Goal: Communication & Community: Participate in discussion

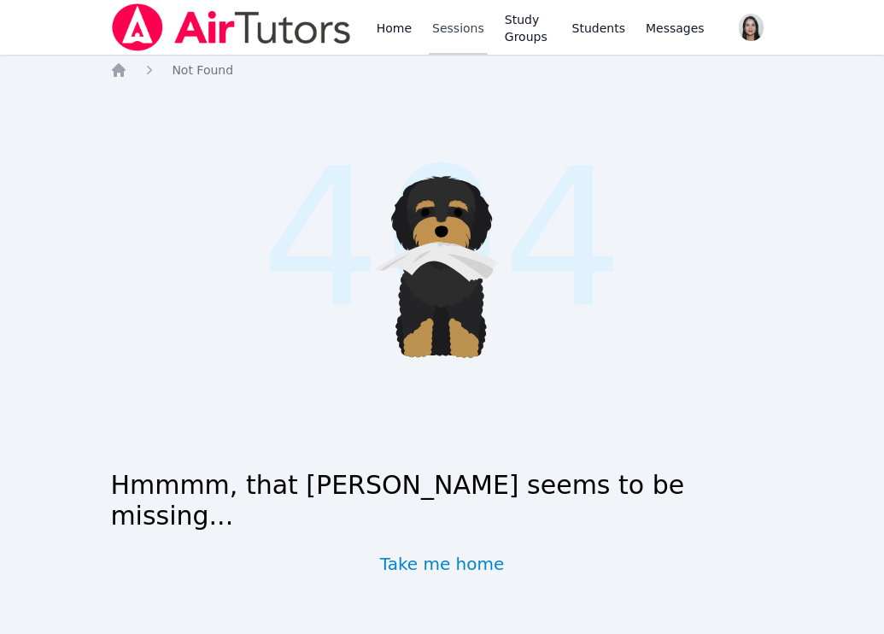
click at [448, 38] on link "Sessions" at bounding box center [458, 27] width 59 height 55
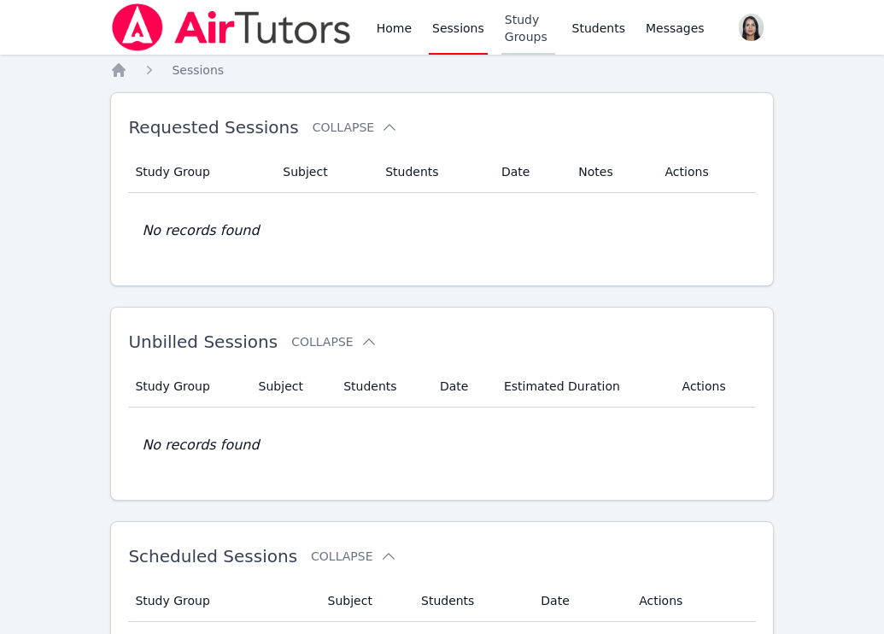
click at [523, 43] on link "Study Groups" at bounding box center [529, 27] width 54 height 55
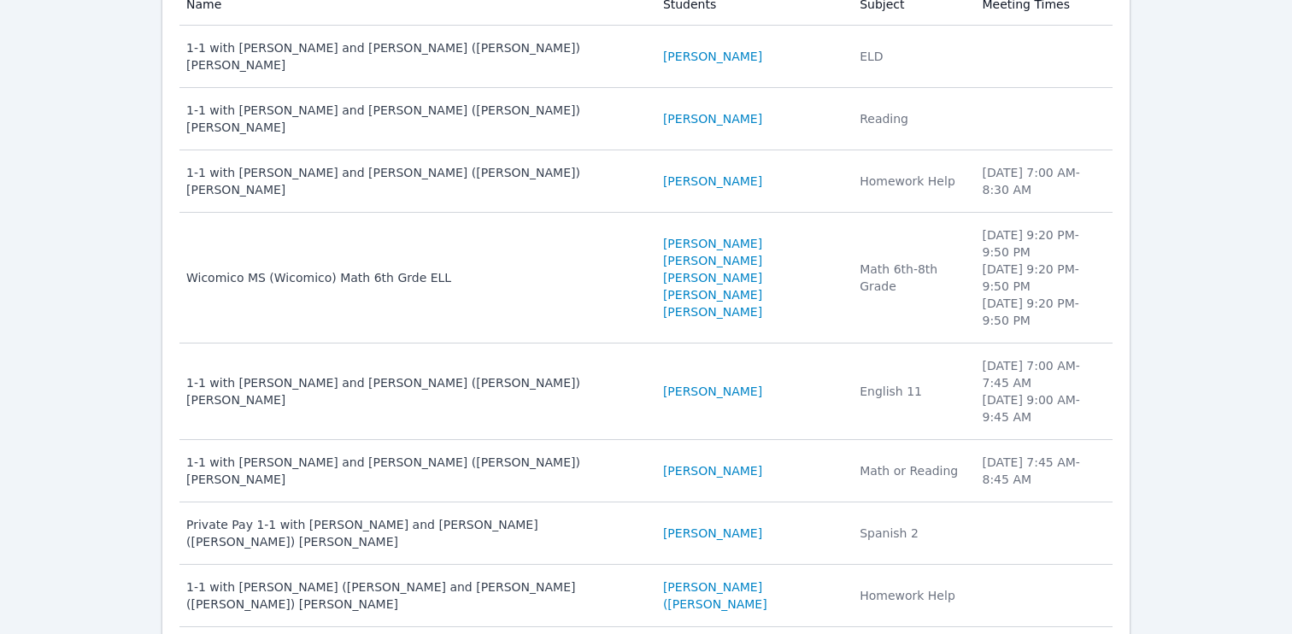
scroll to position [255, 0]
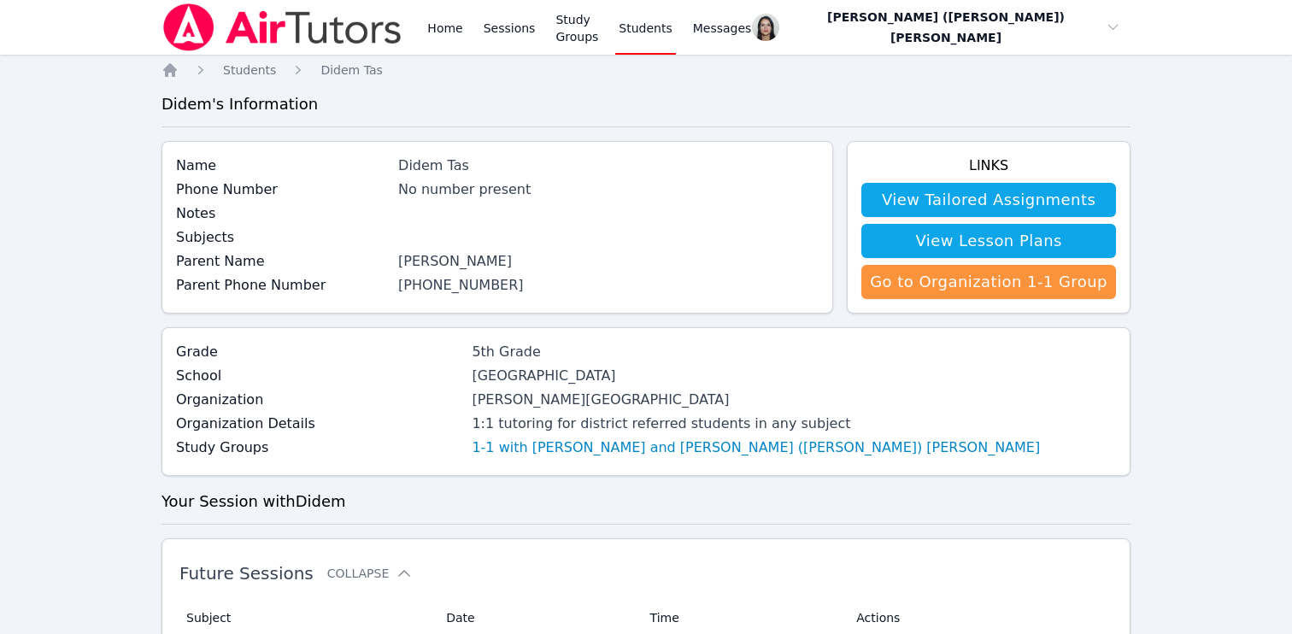
click at [443, 164] on div "Didem Tas" at bounding box center [608, 166] width 420 height 21
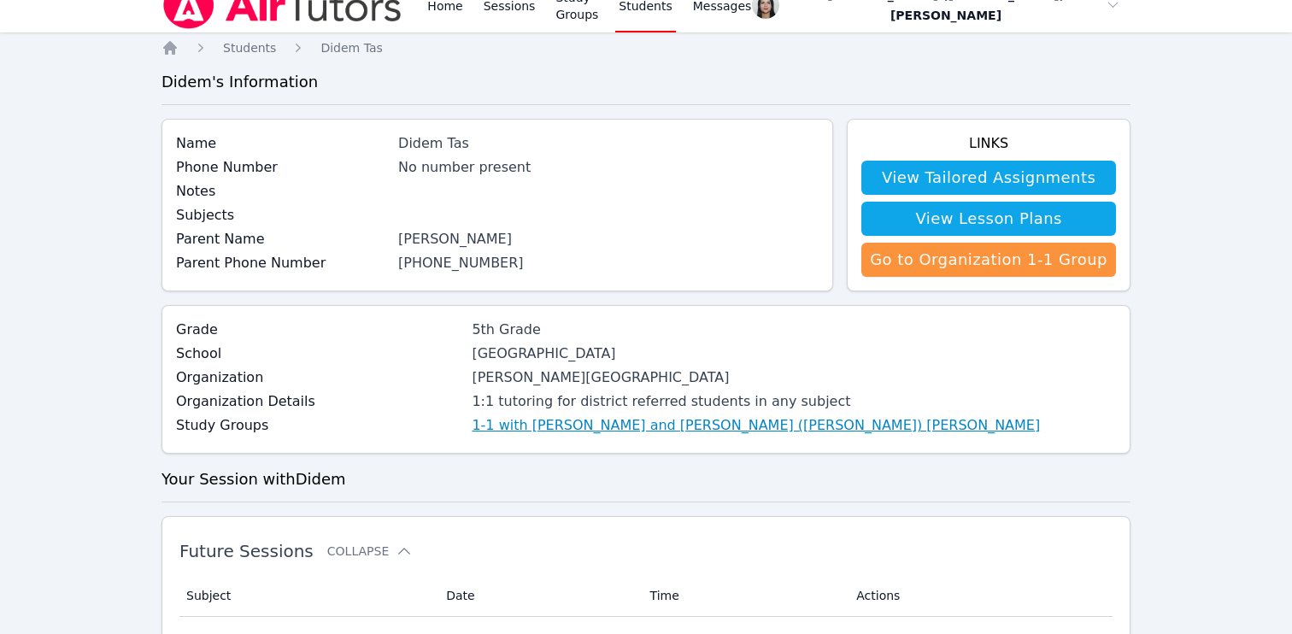
click at [491, 431] on link "1-1 with Didem Tas and Jacqueline (Jackie) Reynoza" at bounding box center [756, 425] width 568 height 21
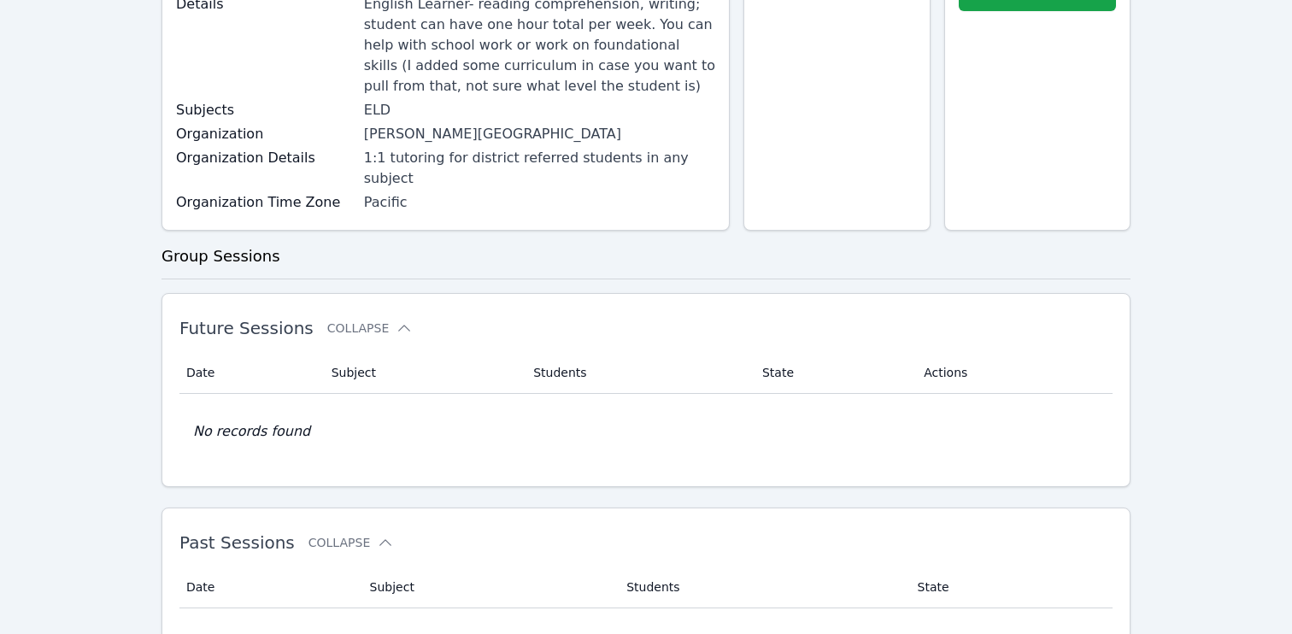
scroll to position [124, 0]
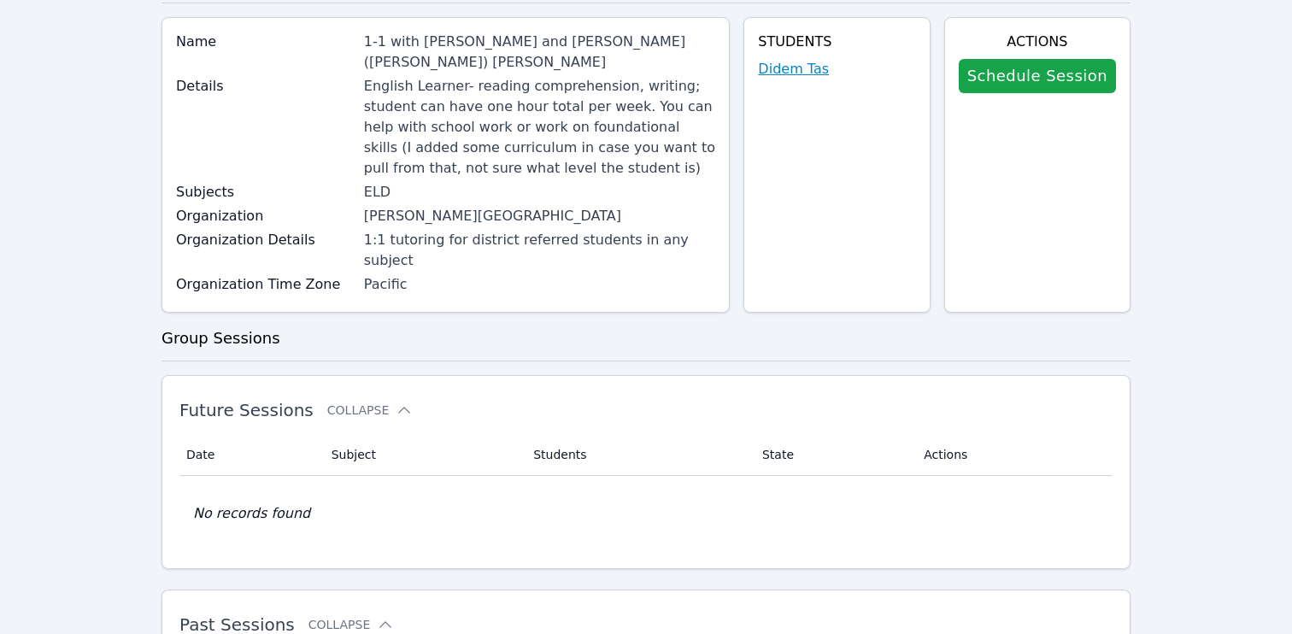
click at [813, 65] on link "Didem Tas" at bounding box center [793, 69] width 71 height 21
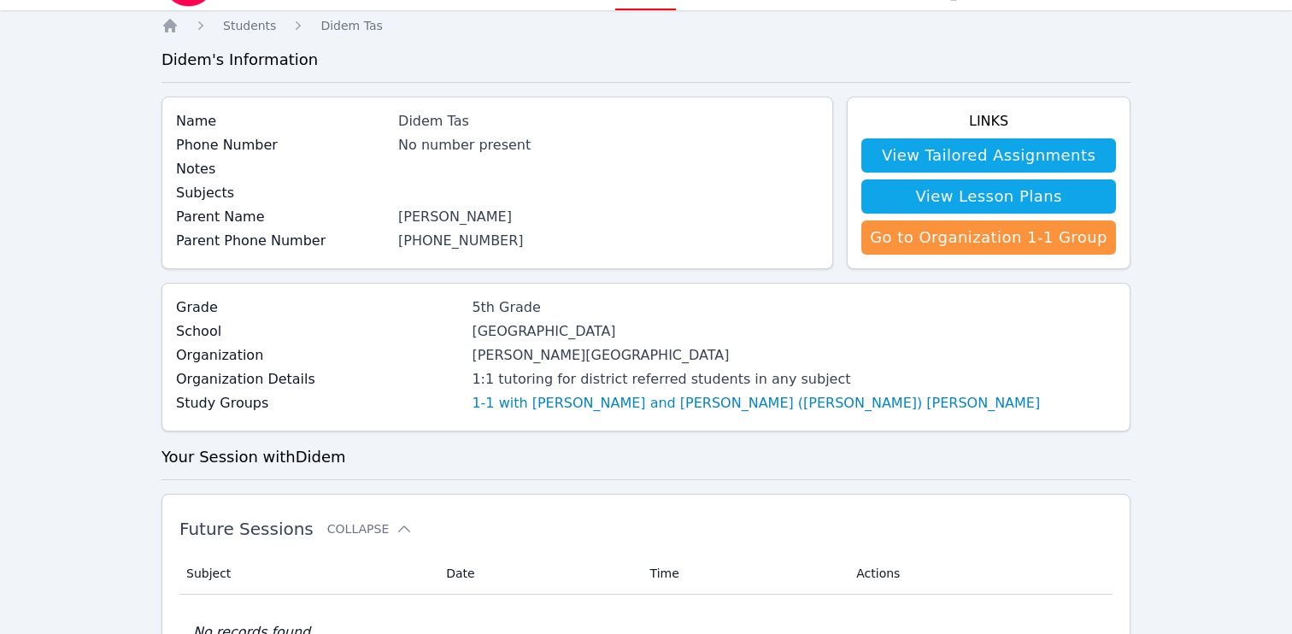
scroll to position [26, 0]
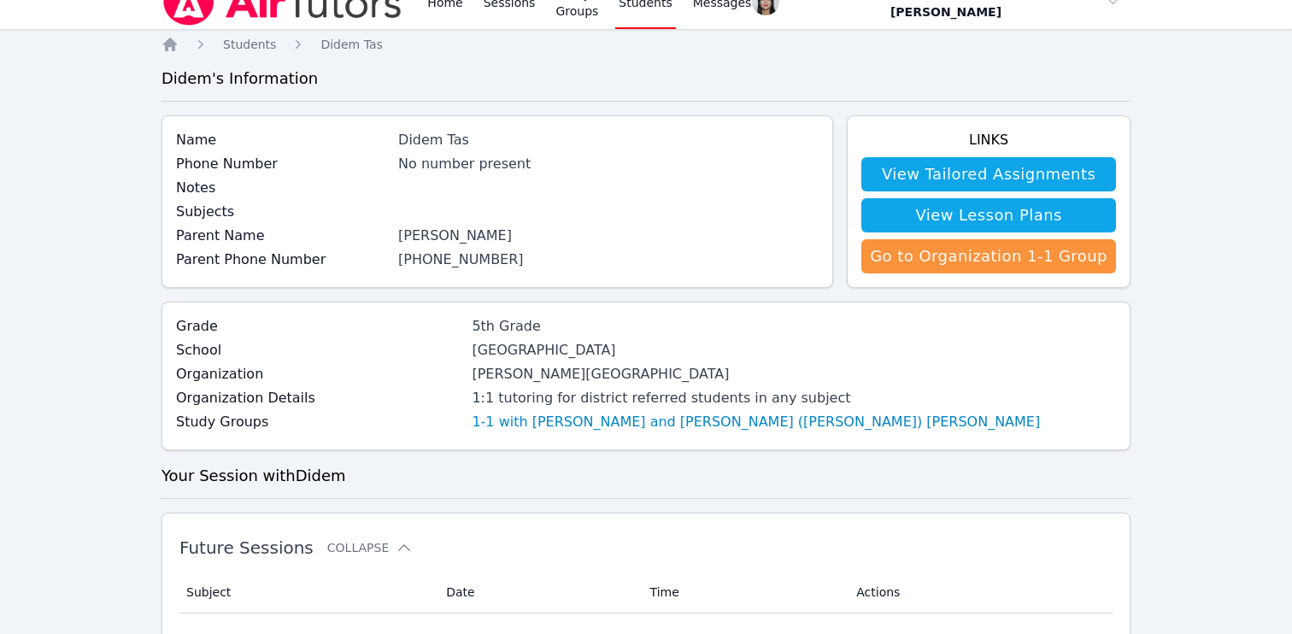
click at [480, 236] on div "Abdulkerim Tas" at bounding box center [608, 236] width 420 height 21
click at [464, 262] on link "(415) 996-0247" at bounding box center [461, 259] width 126 height 16
click at [657, 208] on div "Subjects" at bounding box center [497, 214] width 643 height 24
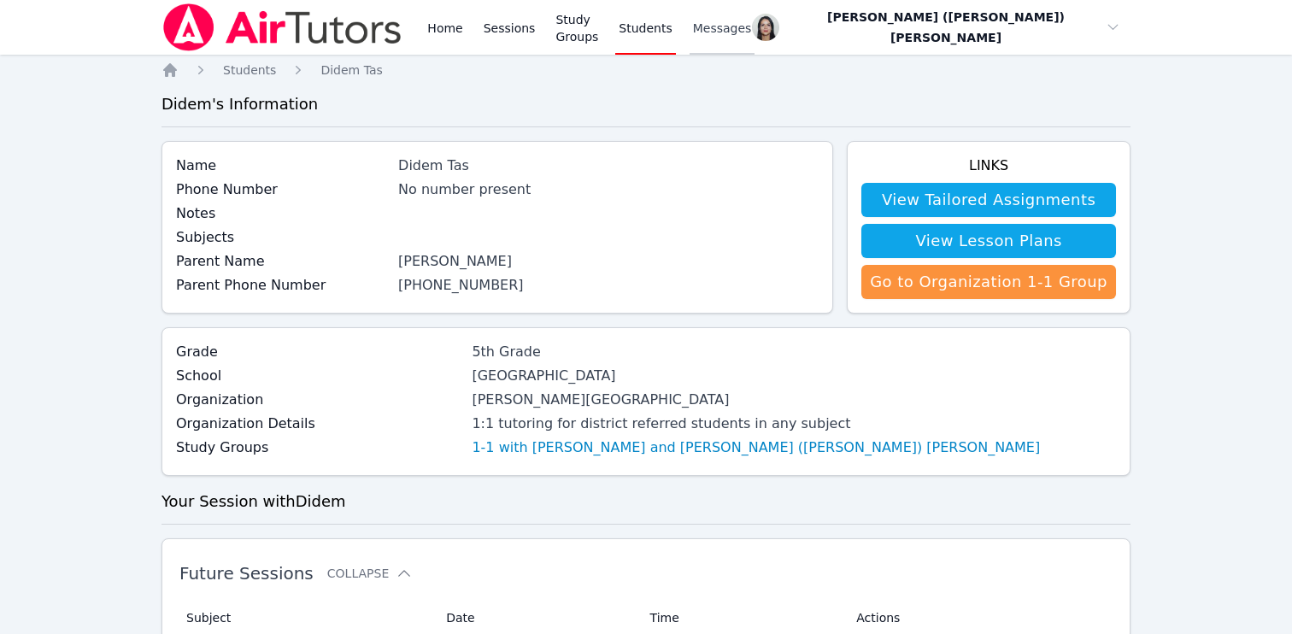
click at [752, 36] on span "Messages" at bounding box center [722, 28] width 59 height 17
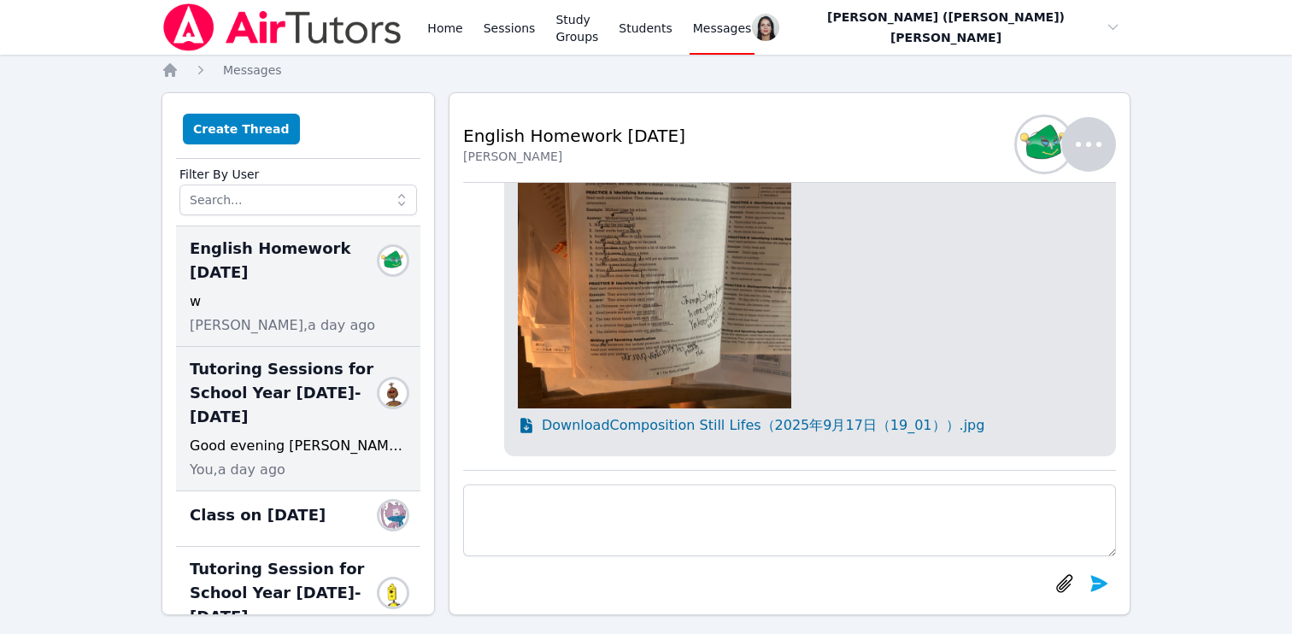
click at [230, 436] on div "Good evening Abdulkerim. I hope that you and your family had a wonderful summer…" at bounding box center [298, 446] width 217 height 21
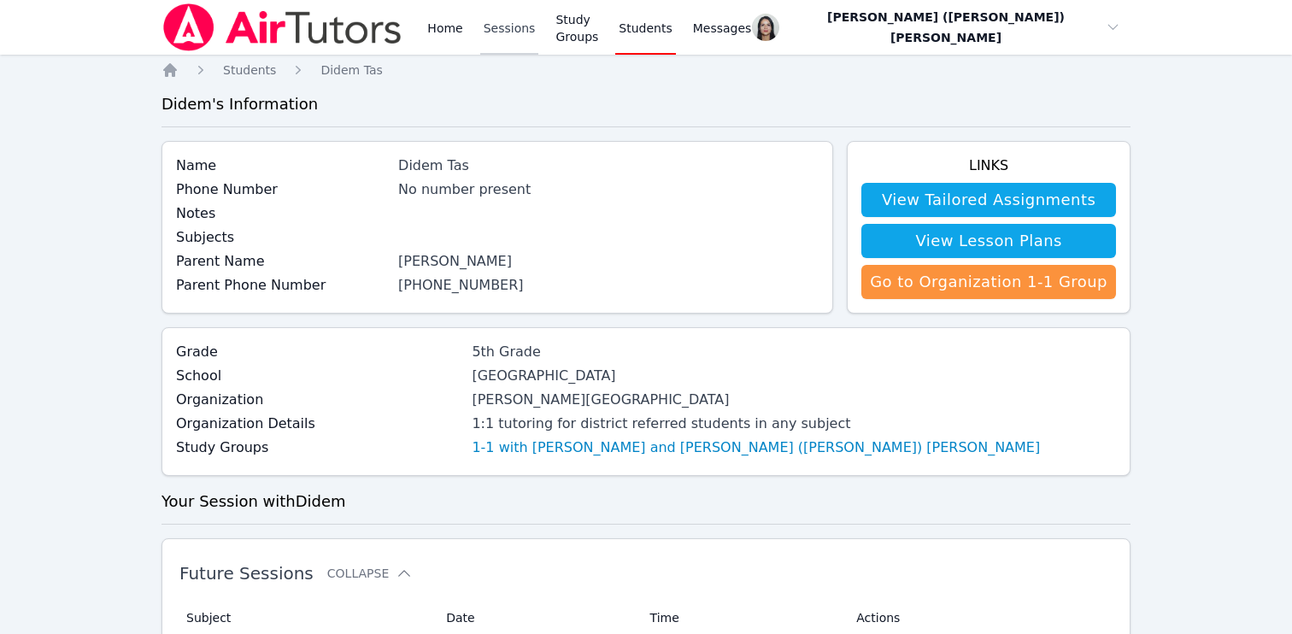
click at [499, 30] on link "Sessions" at bounding box center [509, 27] width 59 height 55
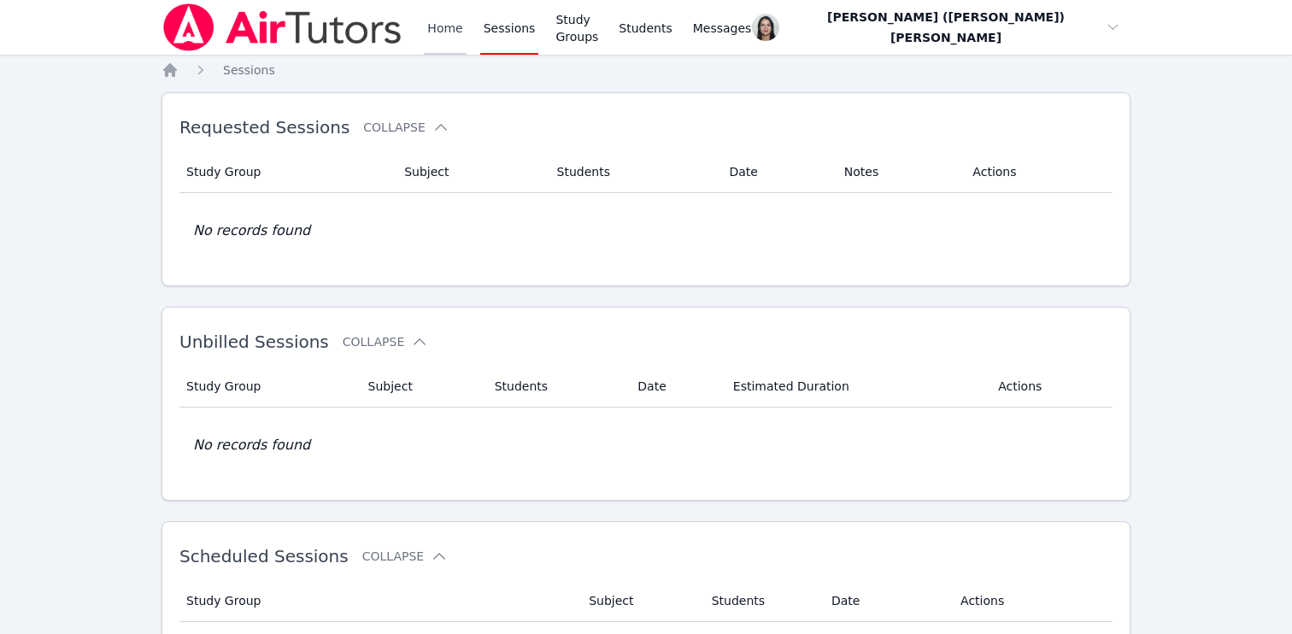
click at [444, 21] on link "Home" at bounding box center [445, 27] width 42 height 55
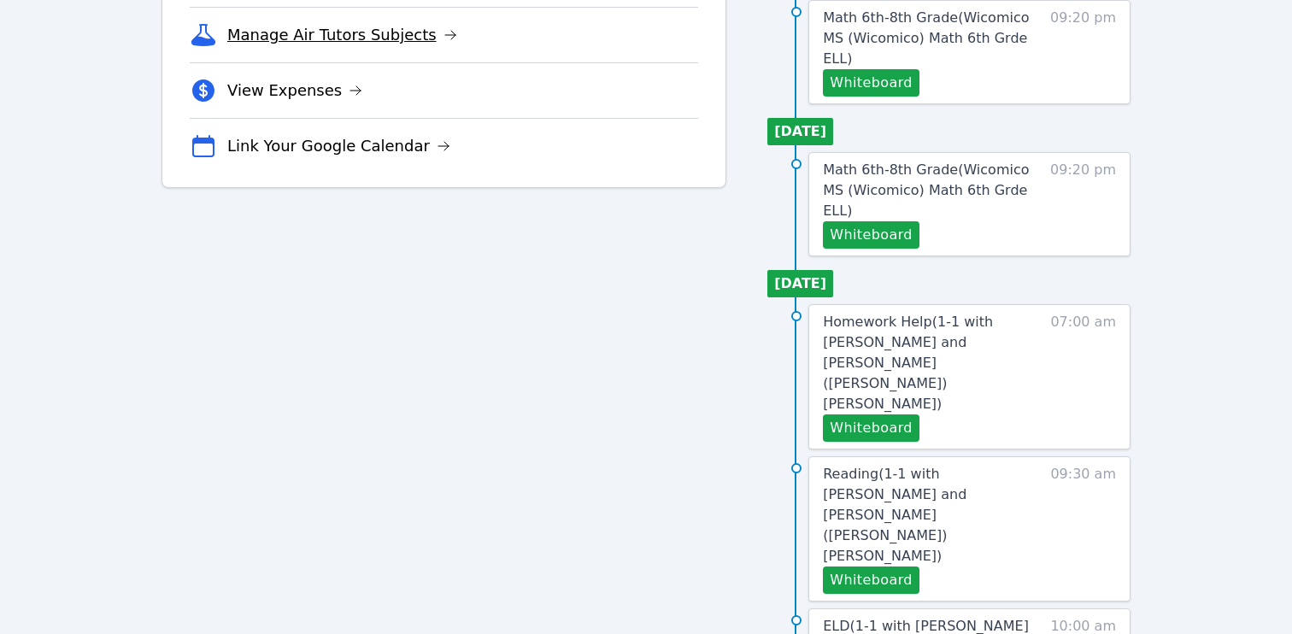
scroll to position [513, 0]
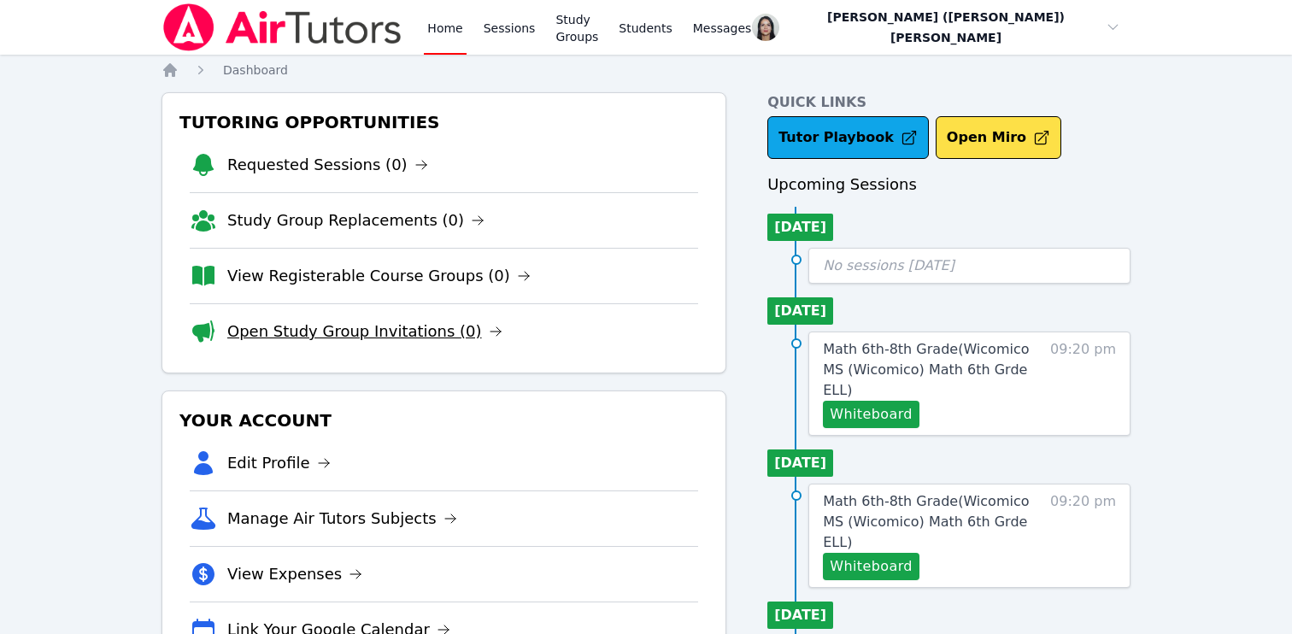
click at [409, 329] on link "Open Study Group Invitations (0)" at bounding box center [364, 332] width 275 height 24
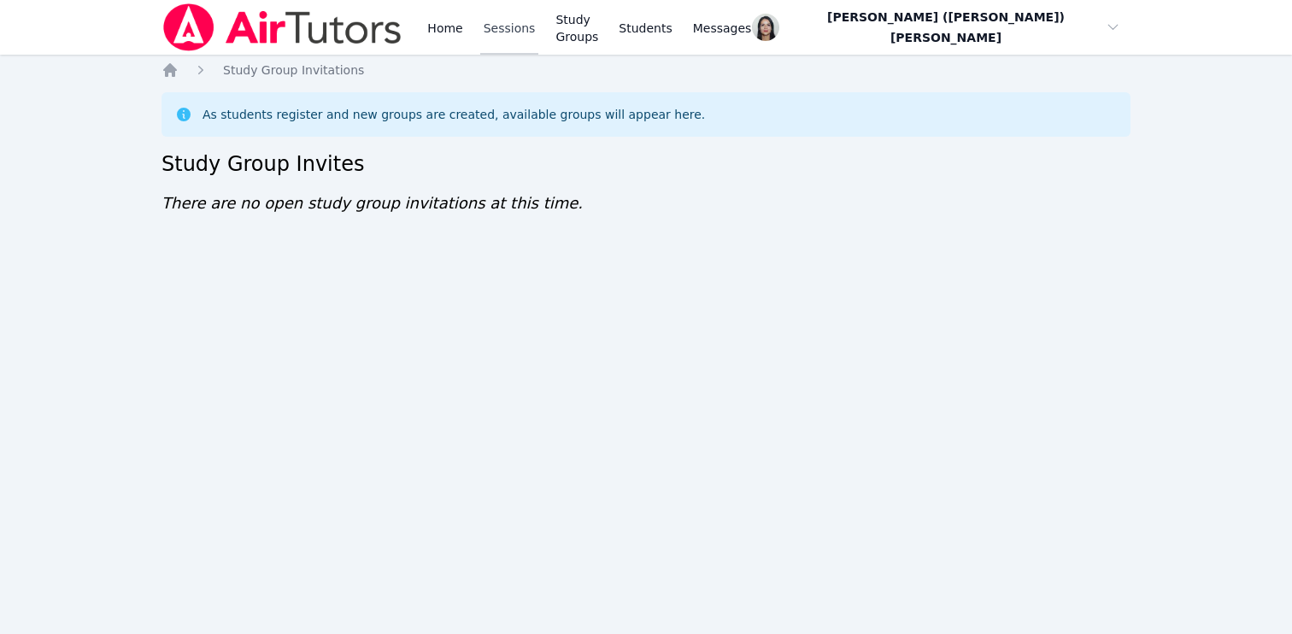
click at [494, 36] on link "Sessions" at bounding box center [509, 27] width 59 height 55
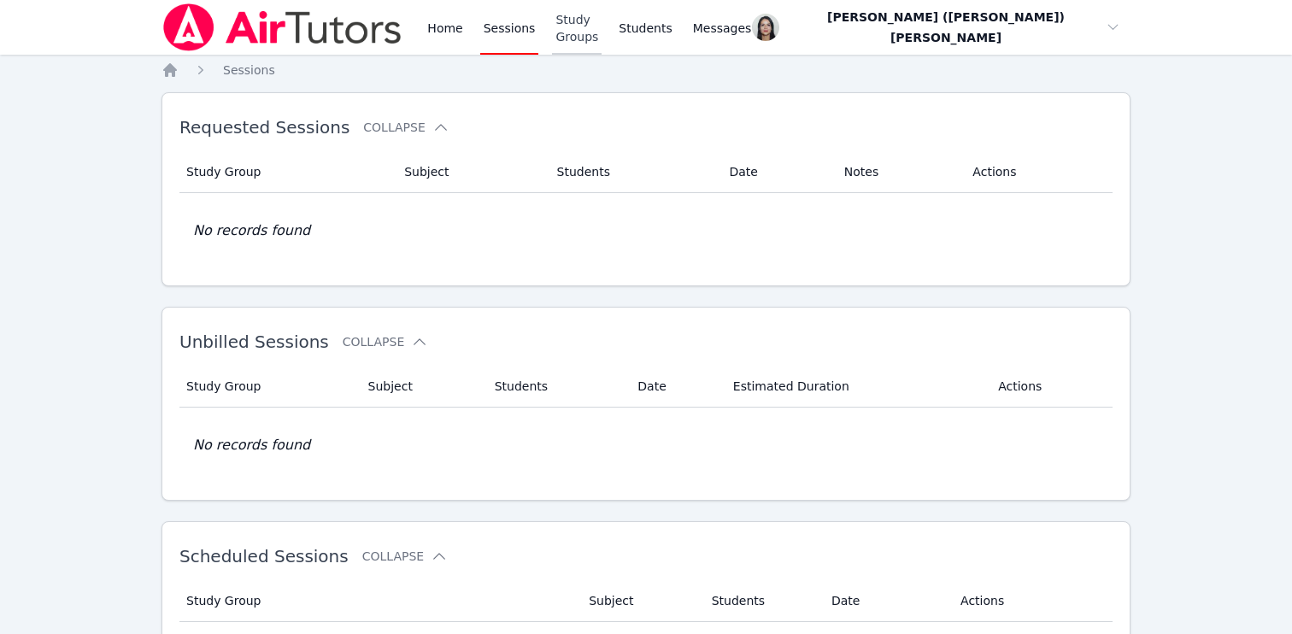
click at [566, 32] on link "Study Groups" at bounding box center [577, 27] width 50 height 55
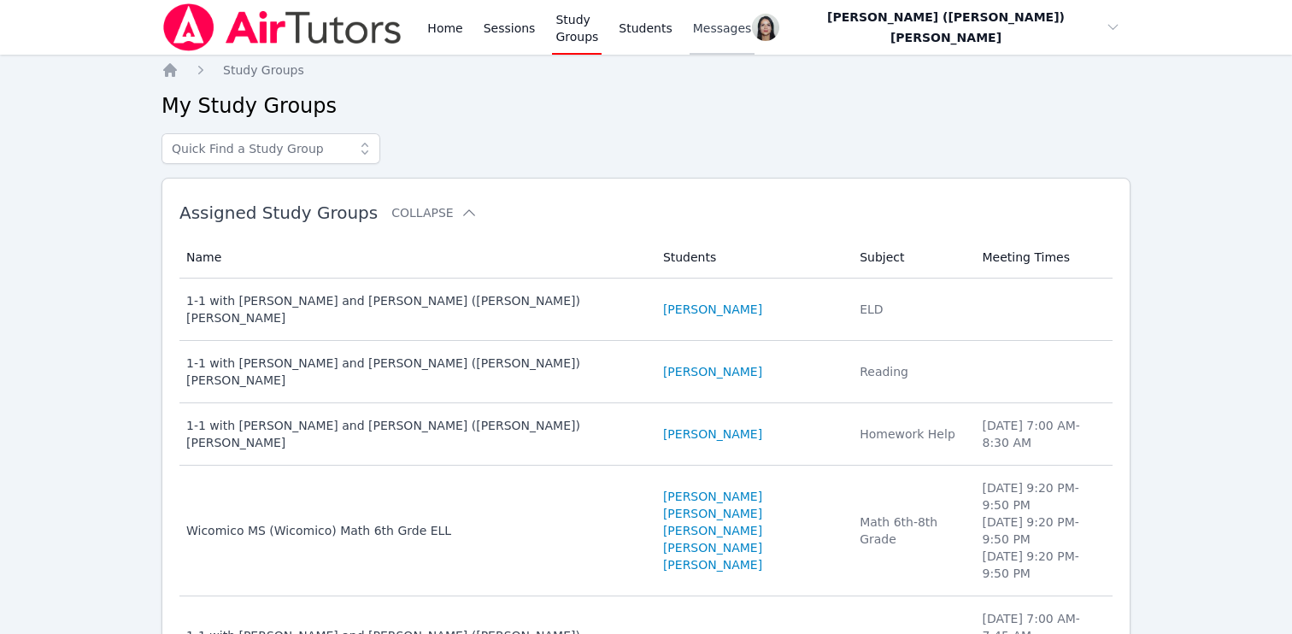
click at [749, 38] on link "Messages" at bounding box center [723, 27] width 66 height 55
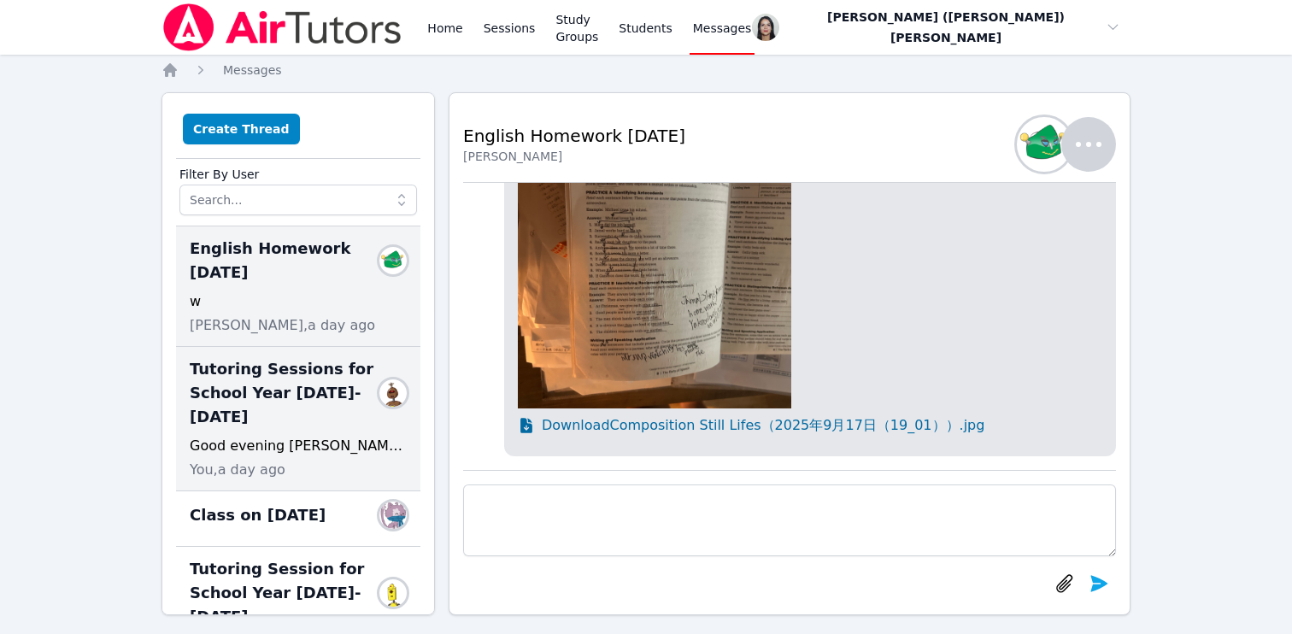
click at [307, 370] on span "Tutoring Sessions for School Year 2025-2026" at bounding box center [288, 393] width 197 height 72
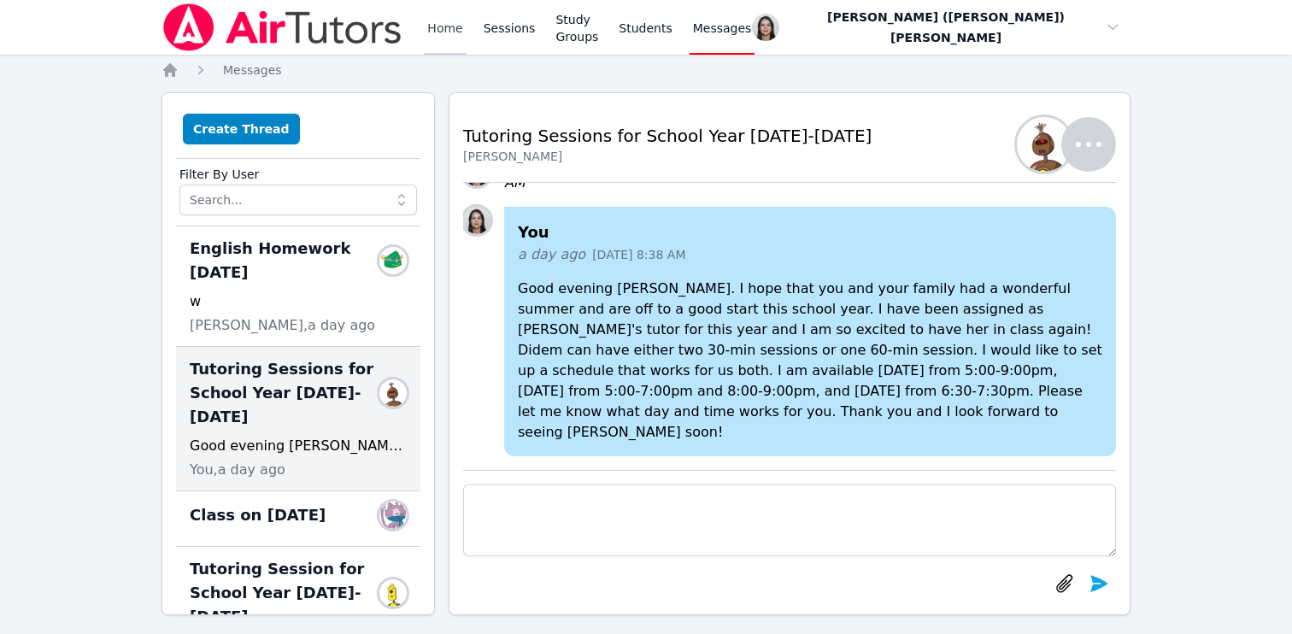
click at [455, 26] on link "Home" at bounding box center [445, 27] width 42 height 55
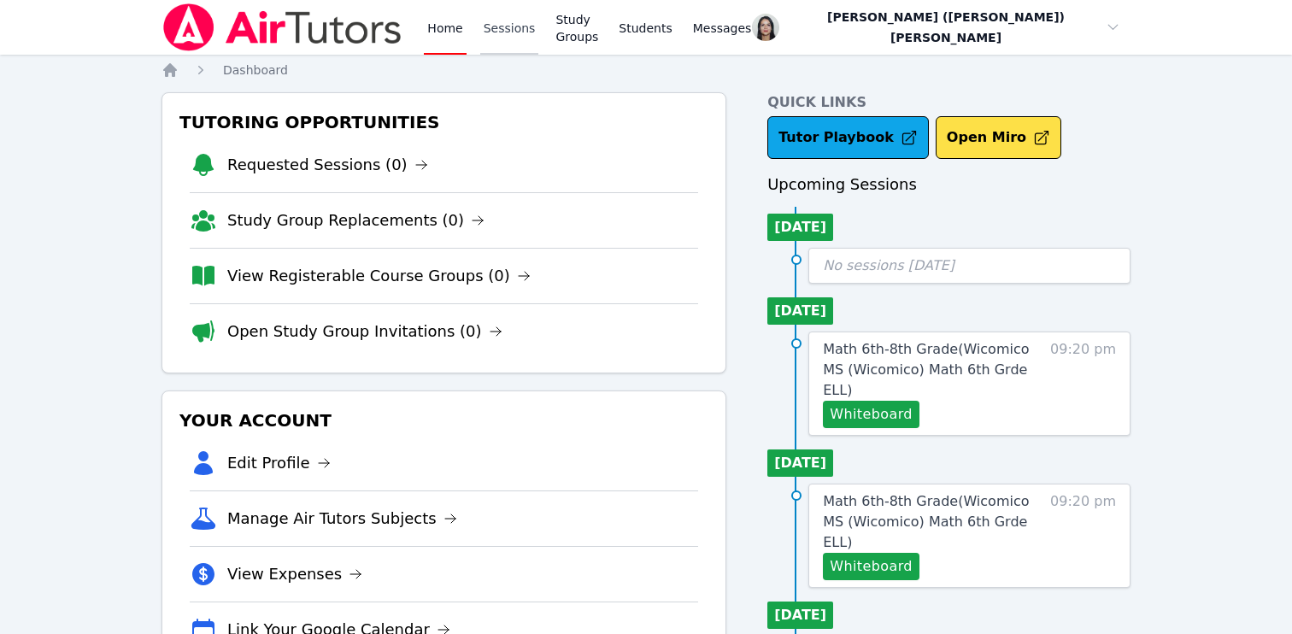
click at [496, 23] on link "Sessions" at bounding box center [509, 27] width 59 height 55
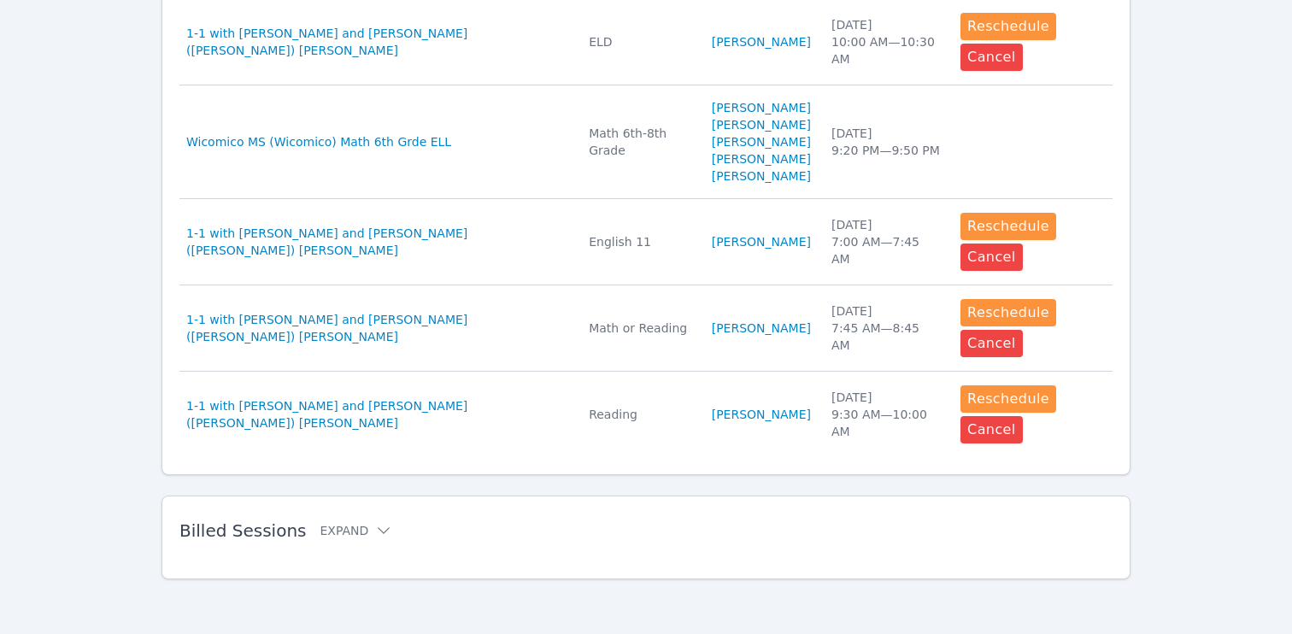
scroll to position [1205, 0]
click at [348, 534] on button "Expand" at bounding box center [356, 530] width 73 height 17
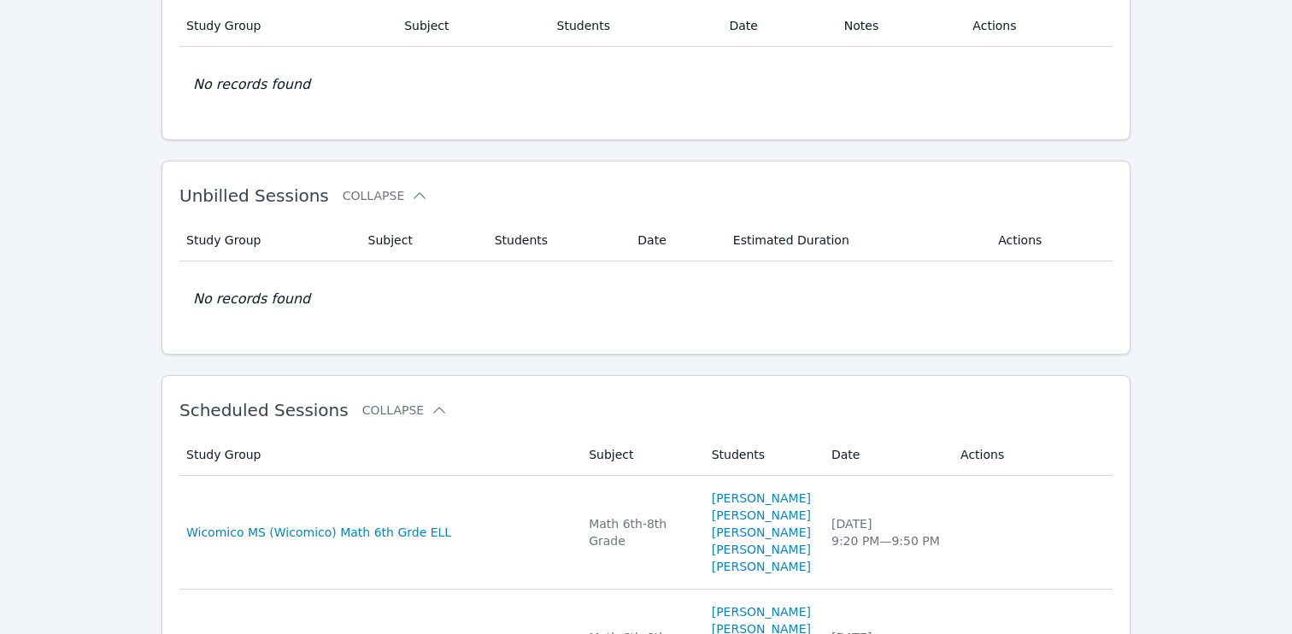
scroll to position [0, 0]
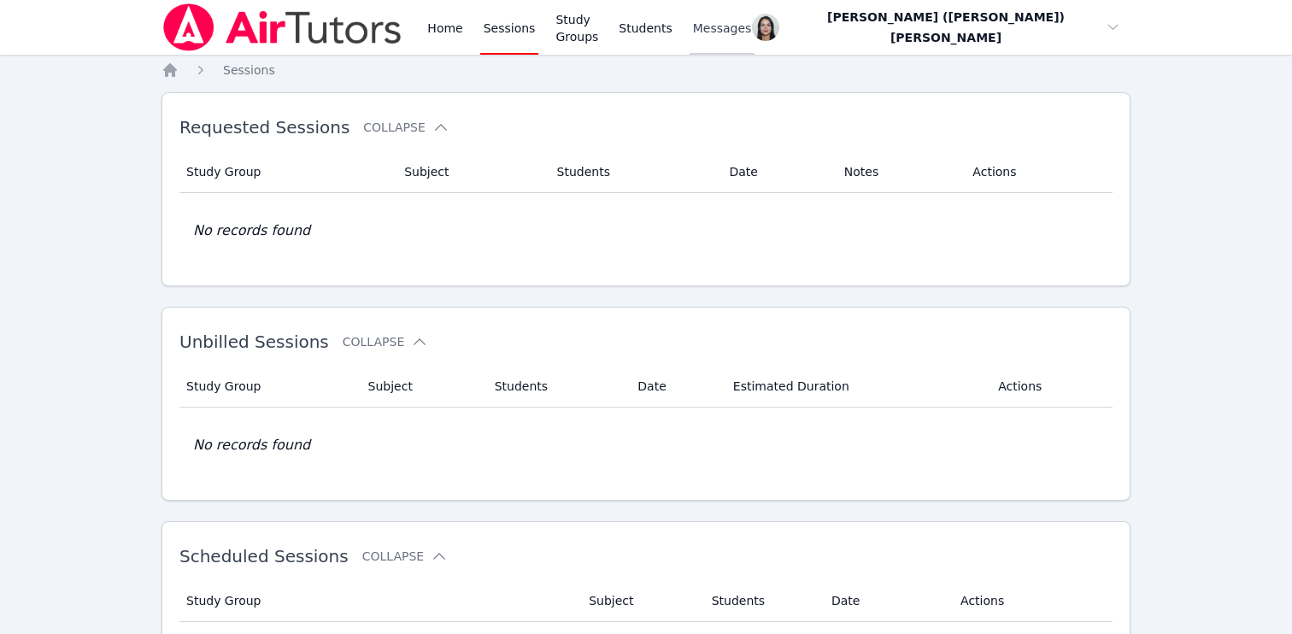
click at [749, 32] on span "Messages" at bounding box center [722, 28] width 59 height 17
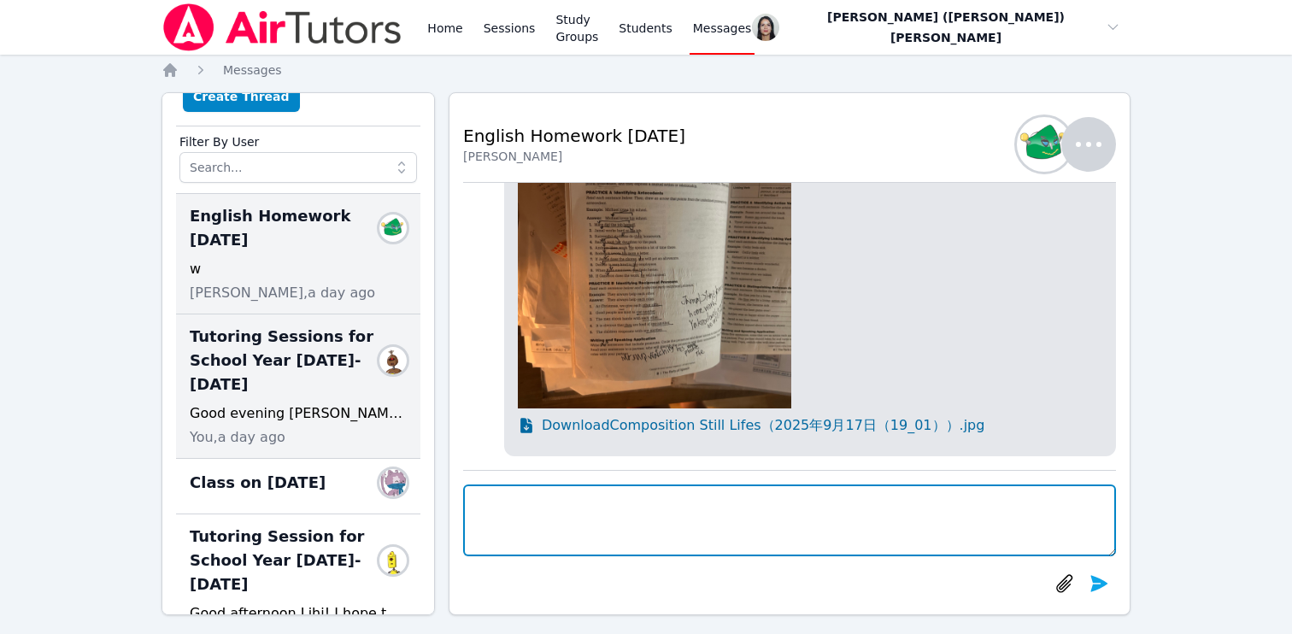
scroll to position [33, 0]
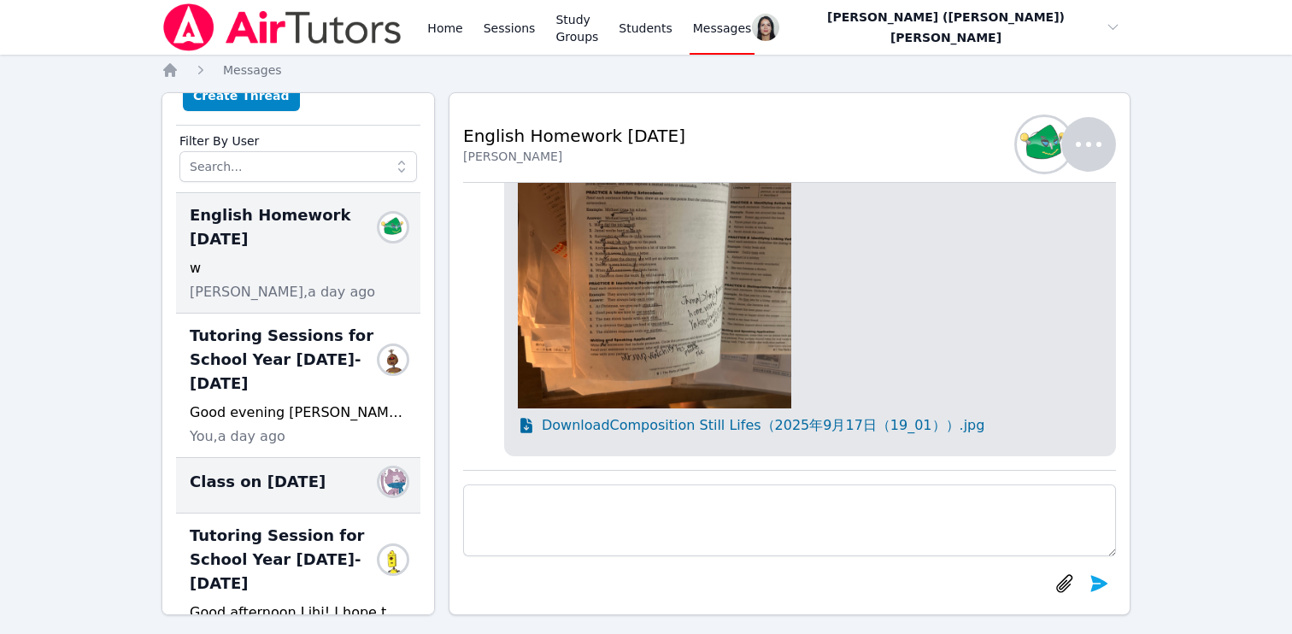
click at [273, 470] on span "Class on 9/4/25" at bounding box center [258, 482] width 136 height 24
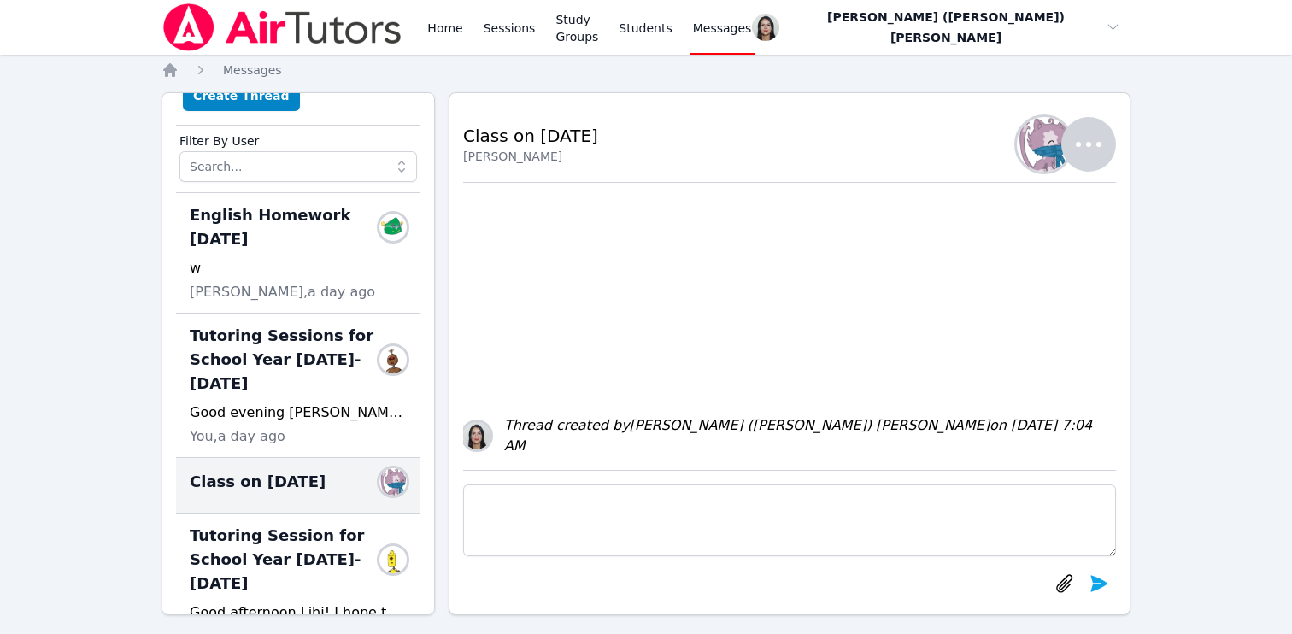
click at [537, 141] on h2 "Class on 9/4/25" at bounding box center [530, 136] width 135 height 24
click at [1090, 150] on icon "button" at bounding box center [1088, 144] width 41 height 41
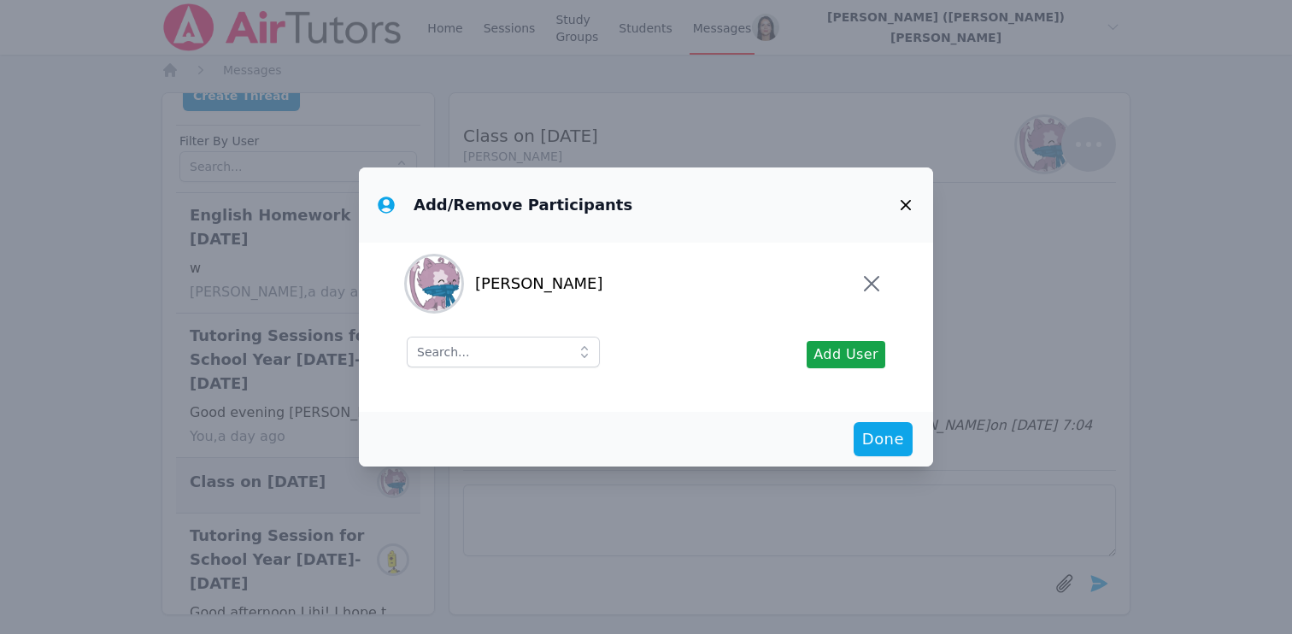
click at [902, 192] on button "button" at bounding box center [905, 205] width 41 height 41
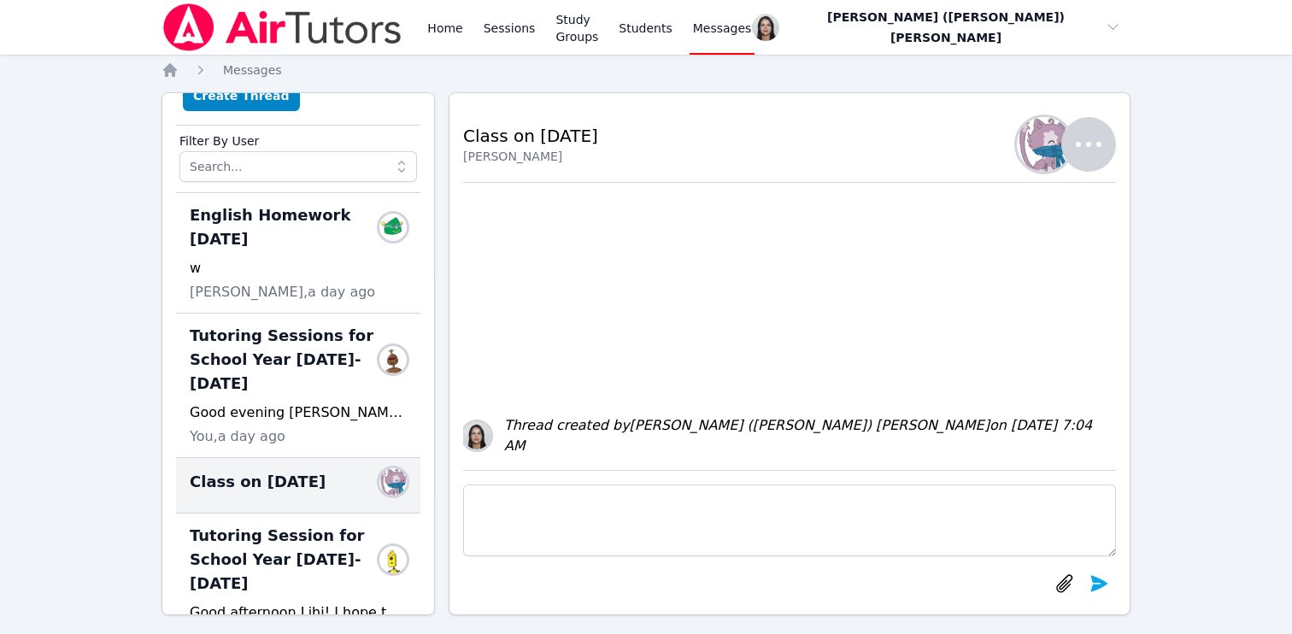
click at [543, 136] on h2 "Class on 9/4/25" at bounding box center [530, 136] width 135 height 24
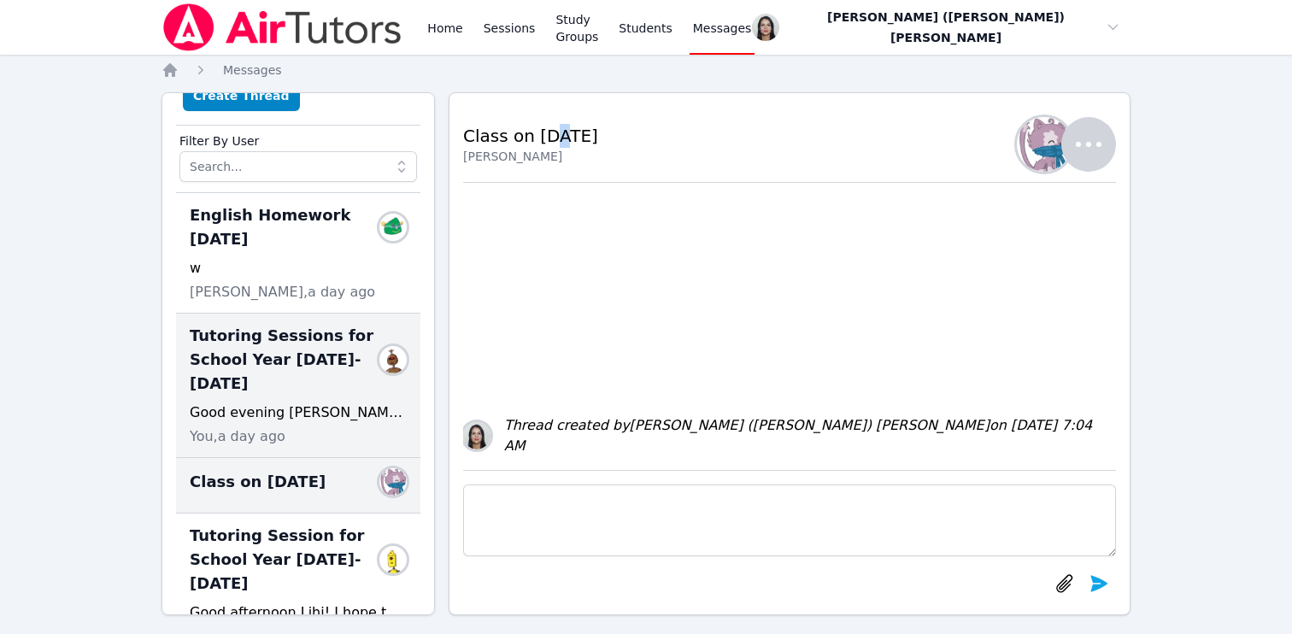
scroll to position [0, 0]
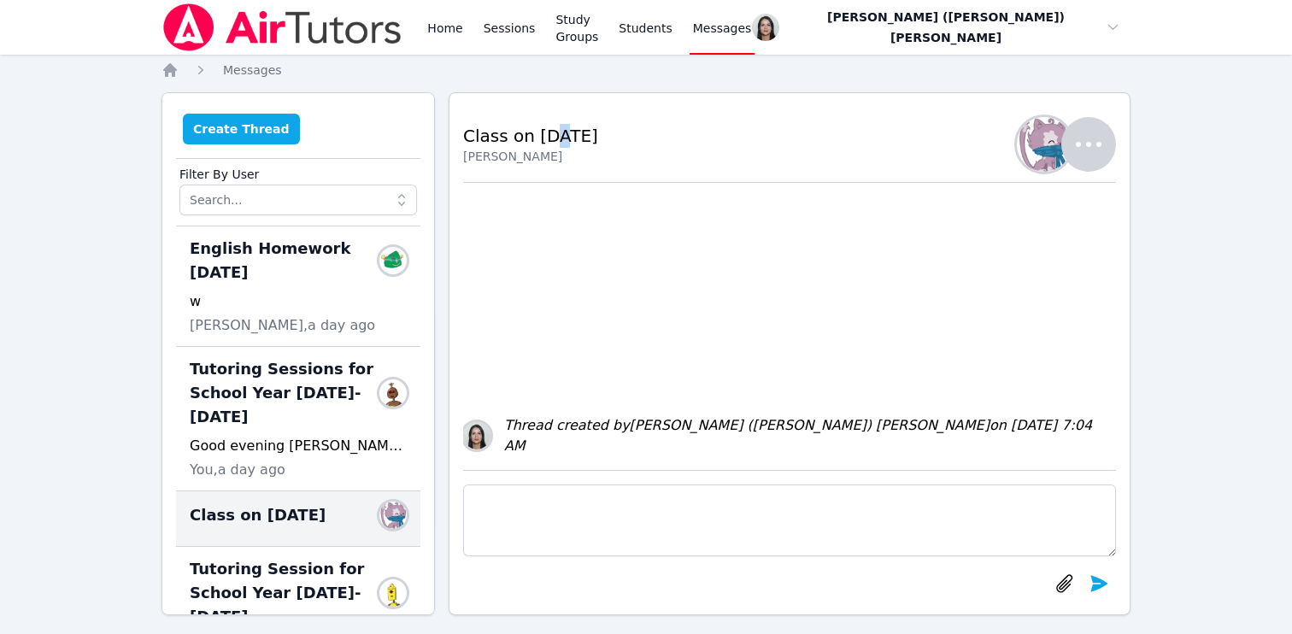
click at [253, 132] on button "Create Thread" at bounding box center [241, 129] width 117 height 31
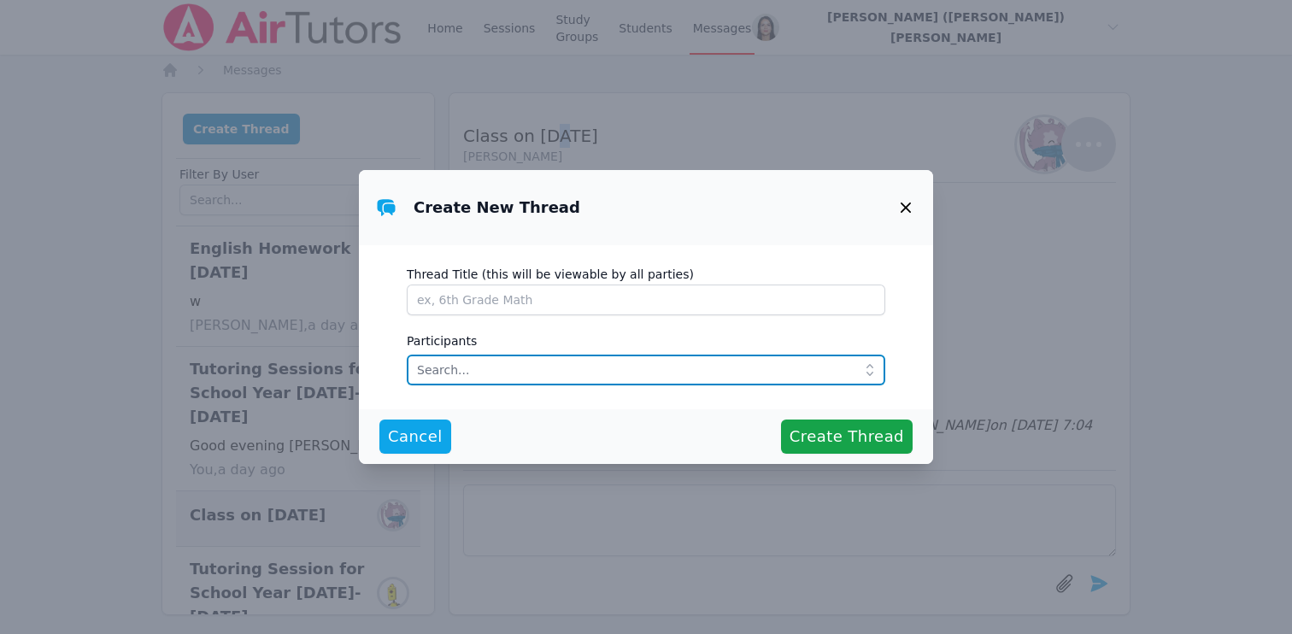
click at [467, 367] on input "text" at bounding box center [646, 370] width 479 height 31
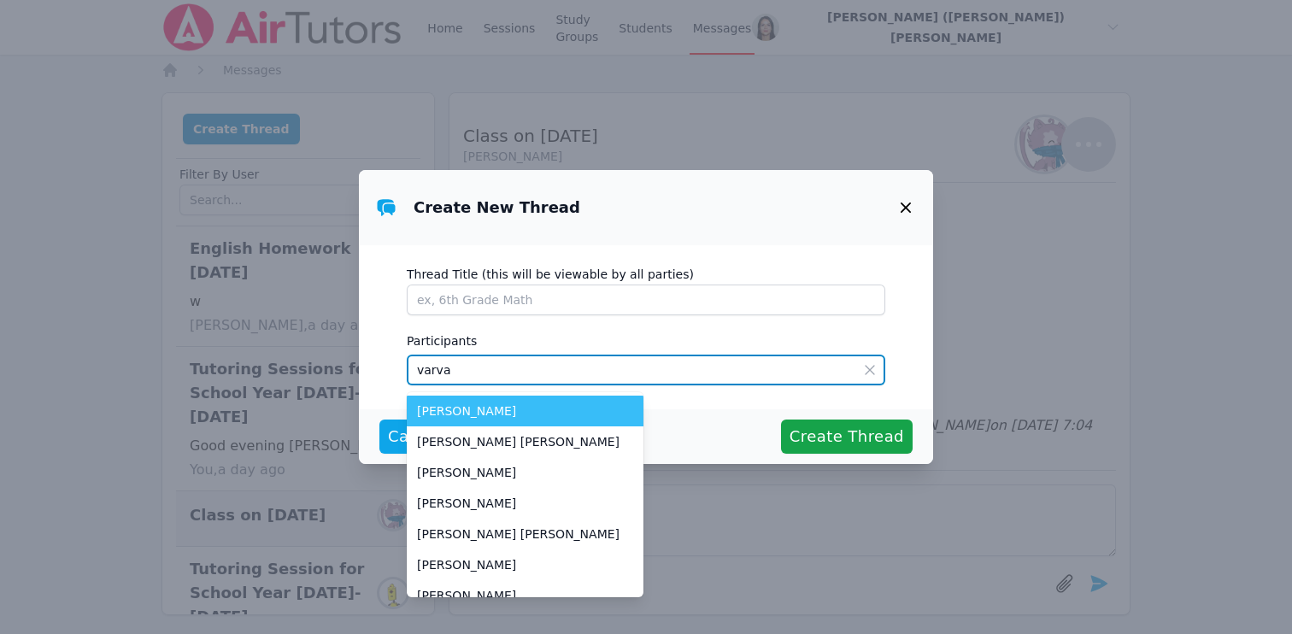
type input "varvar"
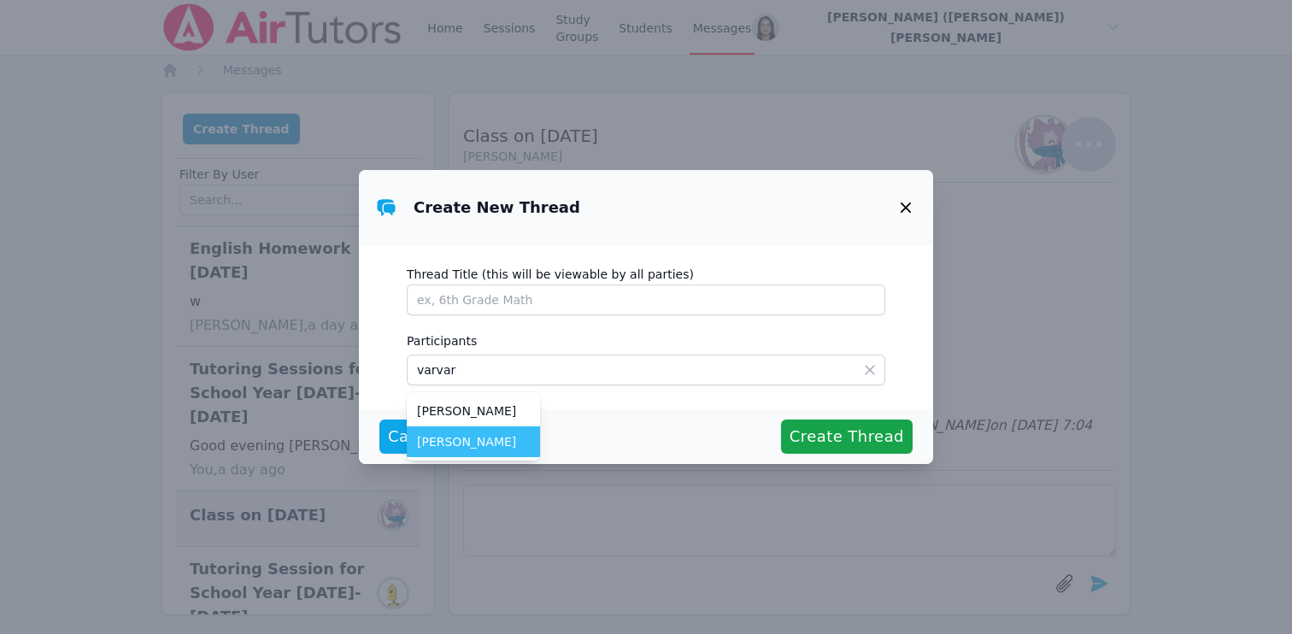
click at [482, 453] on li "[PERSON_NAME]" at bounding box center [473, 441] width 133 height 31
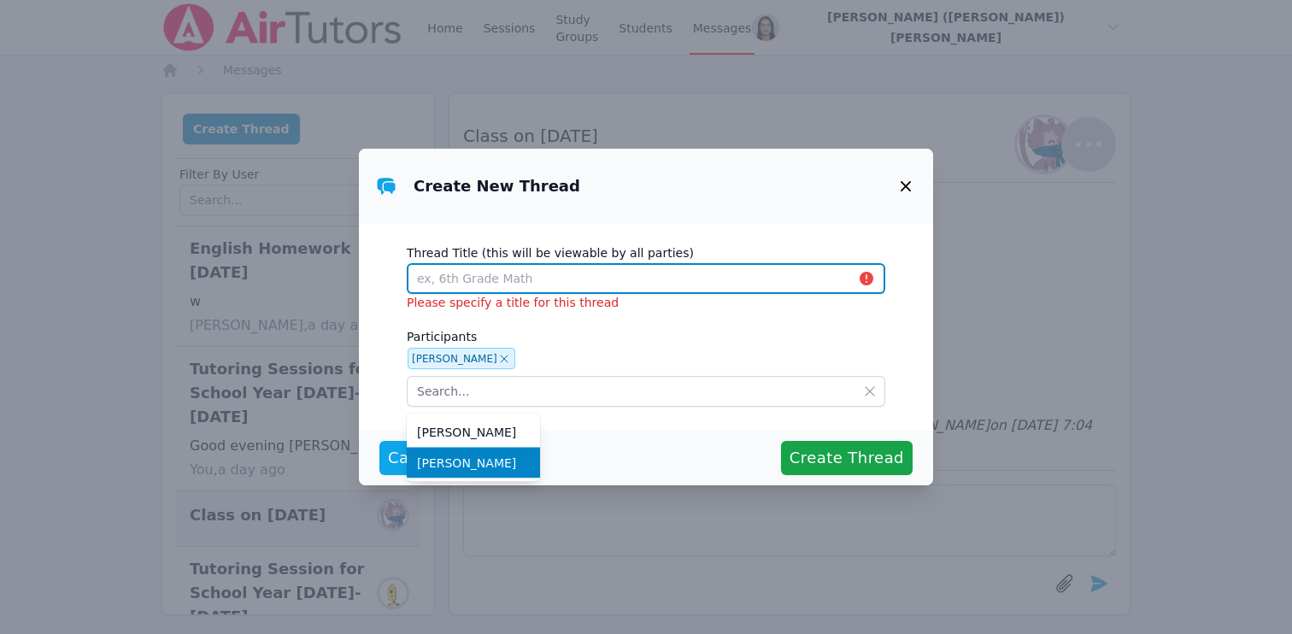
click at [491, 279] on input "Thread Title (this will be viewable by all parties)" at bounding box center [646, 278] width 479 height 31
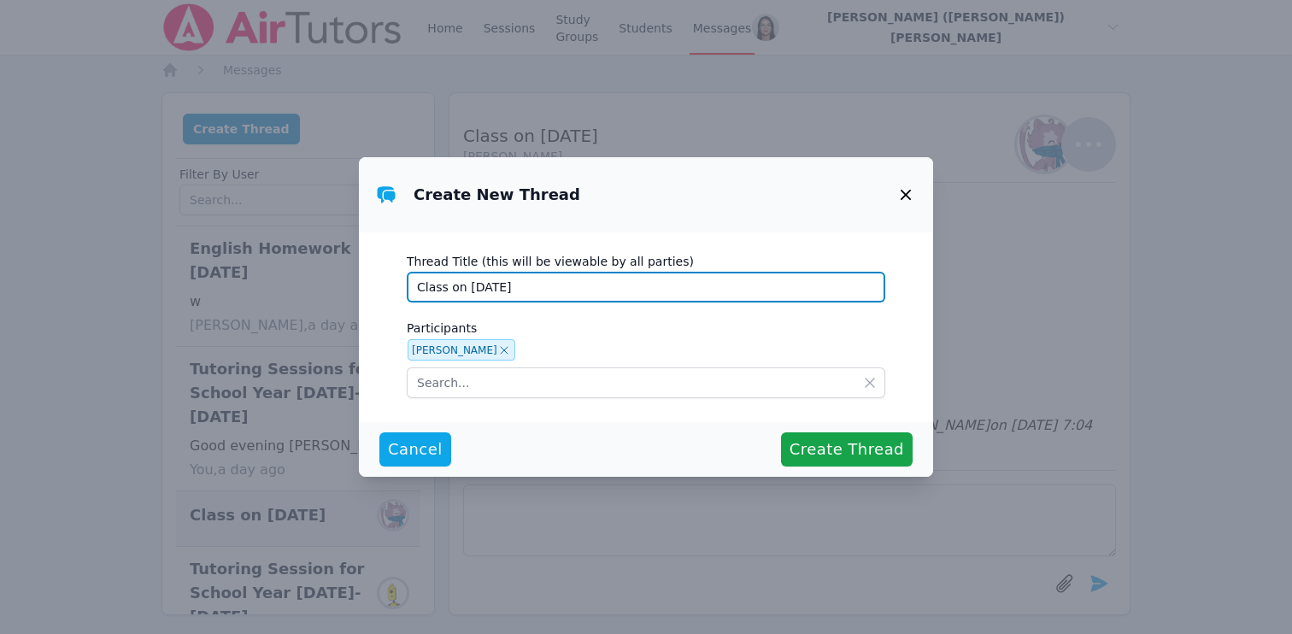
type input "Class on 9/18/25"
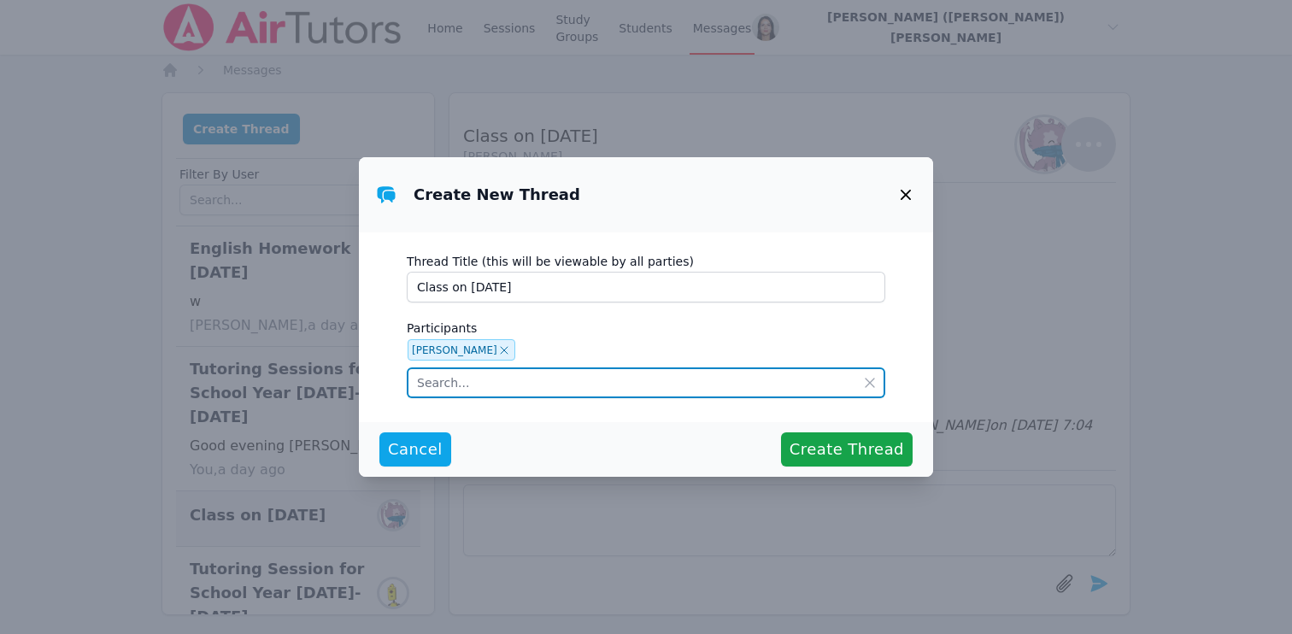
click at [461, 378] on input "text" at bounding box center [646, 382] width 479 height 31
type input "varvar"
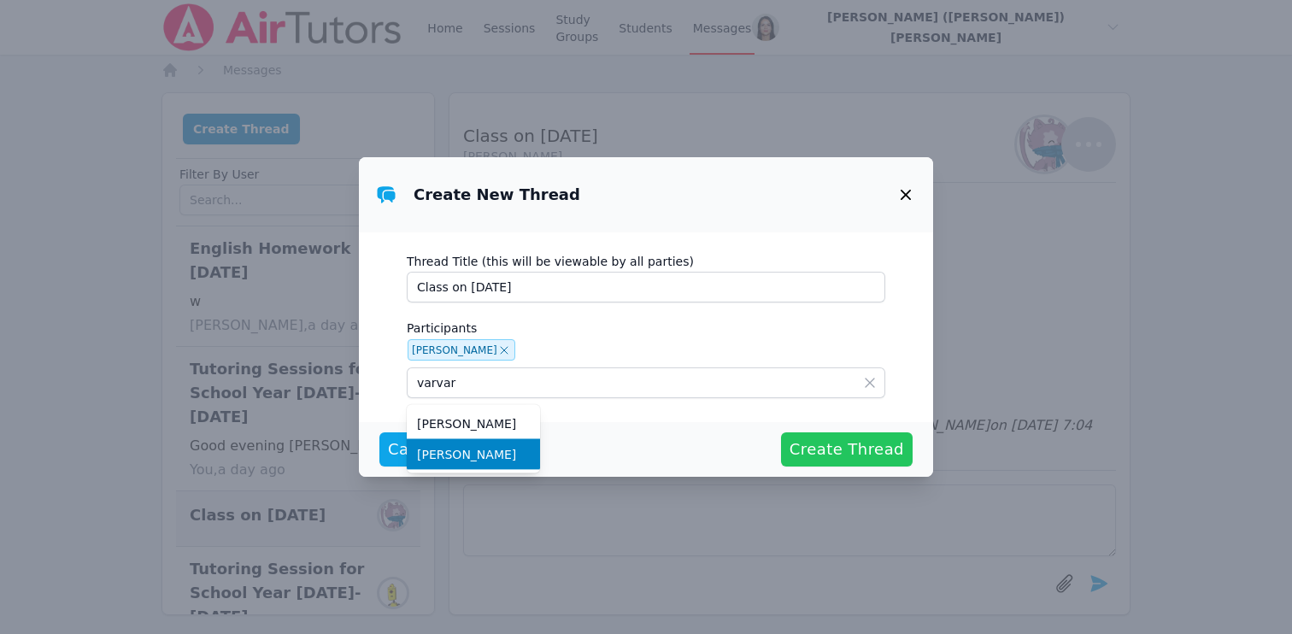
click at [843, 457] on span "Create Thread" at bounding box center [847, 450] width 115 height 24
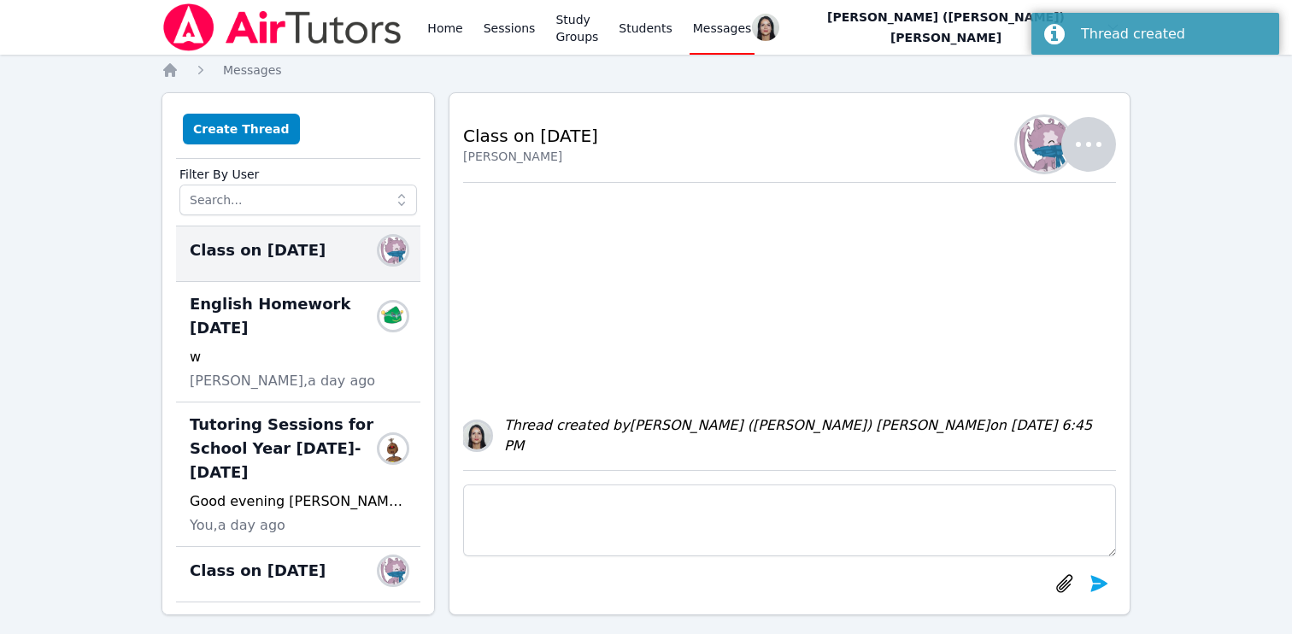
click at [589, 509] on textarea at bounding box center [789, 520] width 653 height 72
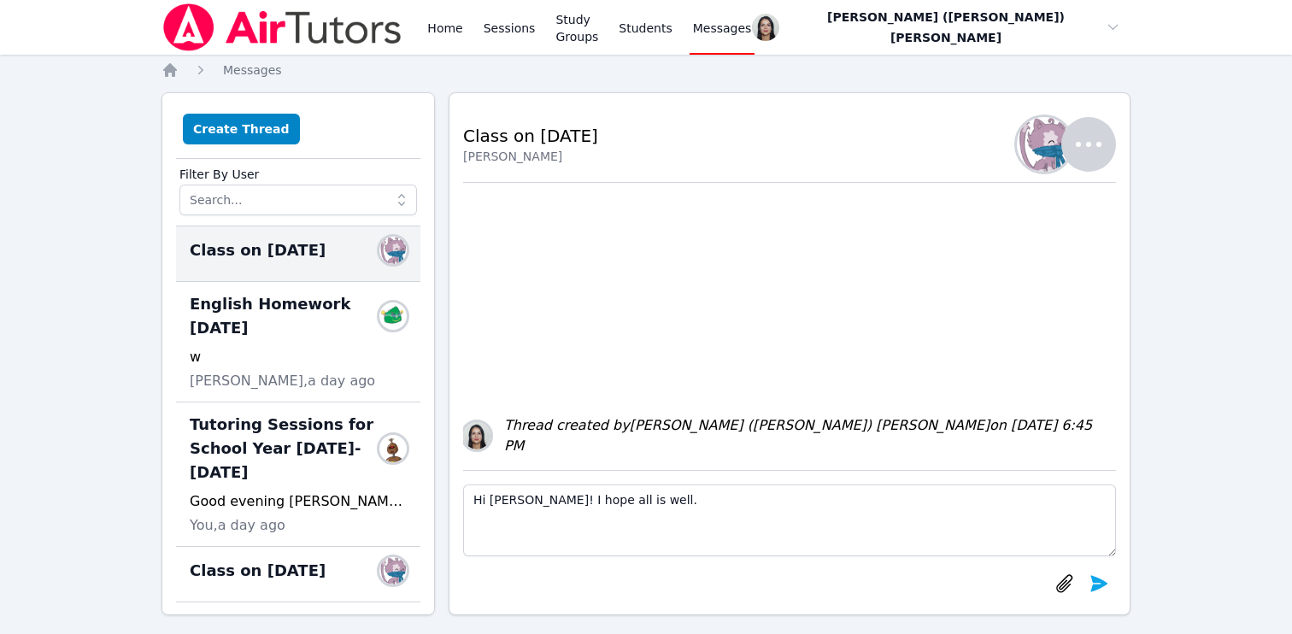
click at [476, 507] on textarea "Hi Varvara! I hope all is well." at bounding box center [789, 520] width 653 height 72
click at [599, 501] on textarea "Good morning Varvara! I hope all is well." at bounding box center [789, 520] width 653 height 72
click at [814, 484] on div "Good morning Varvara. I hope all is well." at bounding box center [789, 535] width 653 height 131
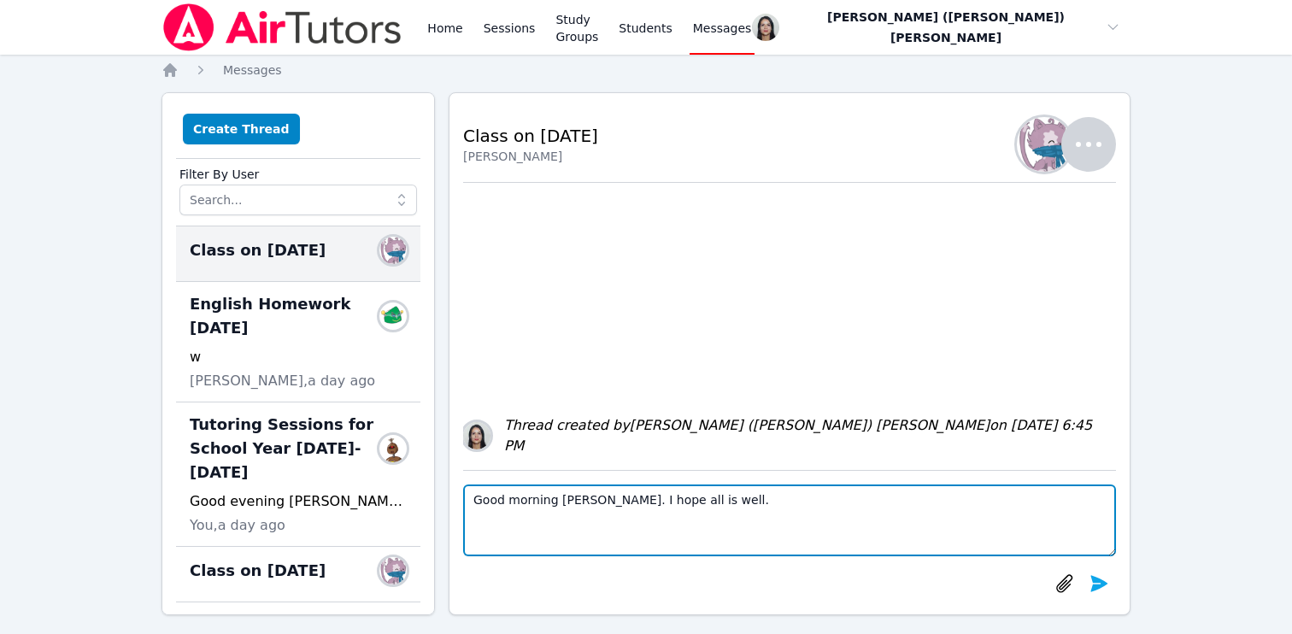
click at [771, 508] on textarea "Good morning Varvara. I hope all is well." at bounding box center [789, 520] width 653 height 72
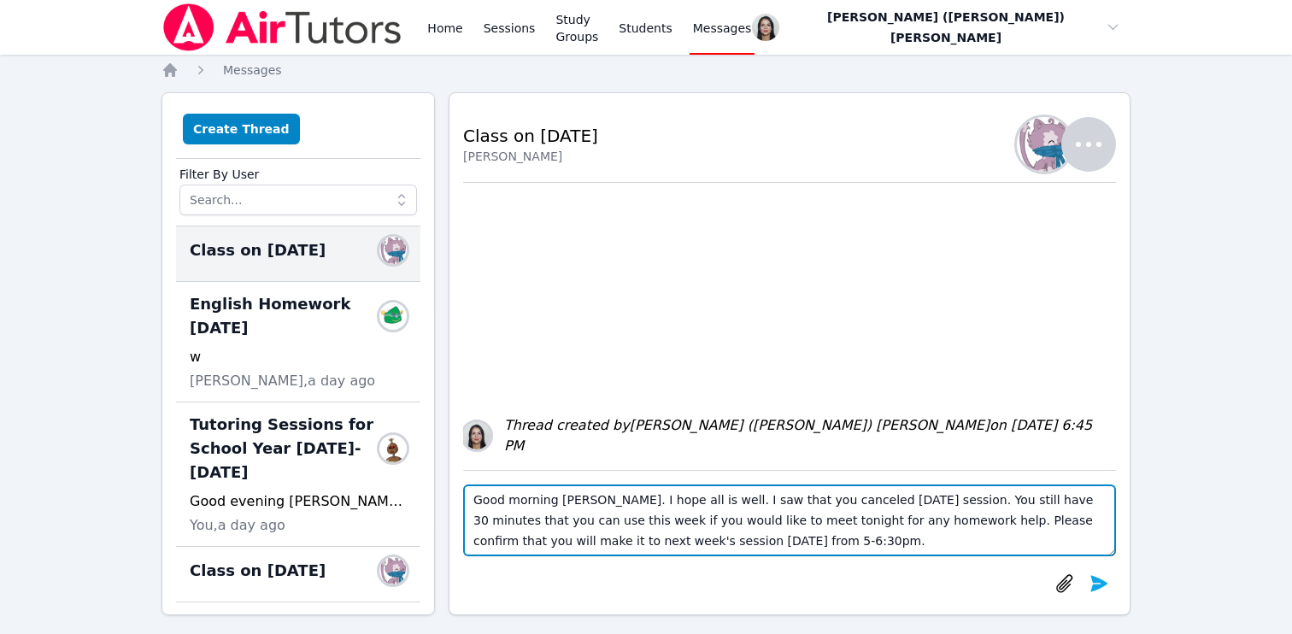
click at [748, 543] on textarea "Good morning Varvara. I hope all is well. I saw that you canceled yesterday's s…" at bounding box center [789, 520] width 653 height 72
click at [839, 543] on textarea "Good morning Varvara. I hope all is well. I saw that you canceled yesterday's s…" at bounding box center [789, 520] width 653 height 72
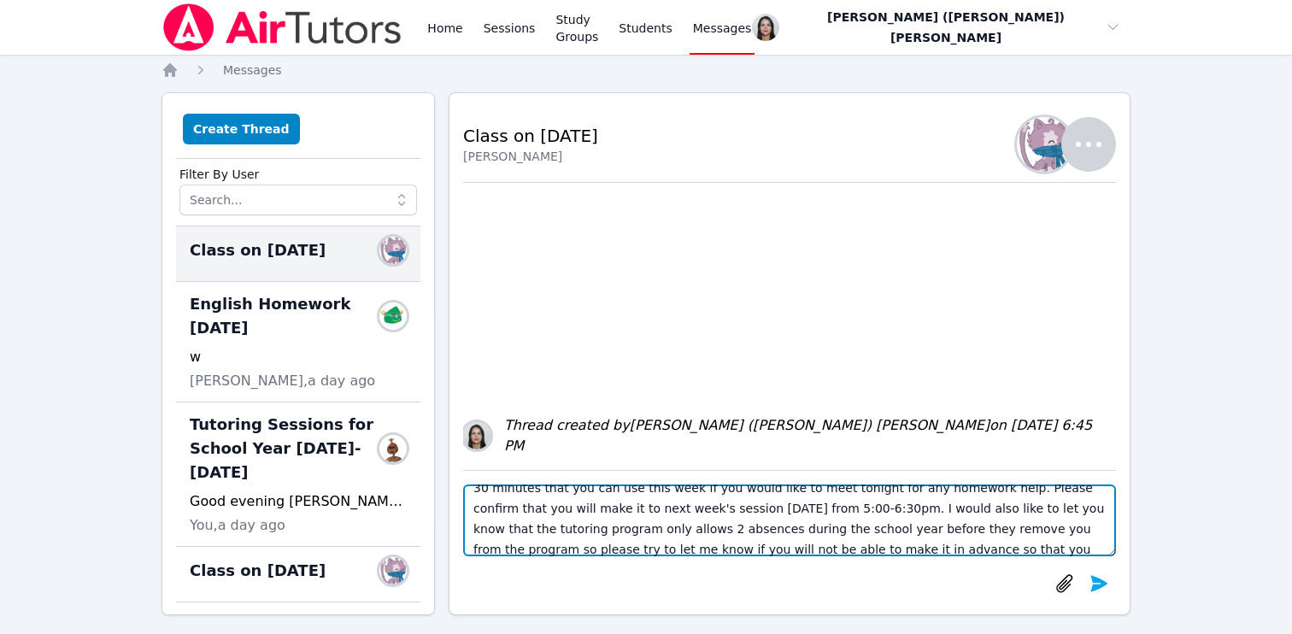
scroll to position [53, 0]
click at [728, 496] on textarea "Good morning Varvara. I hope all is well. I saw that you canceled yesterday's s…" at bounding box center [789, 520] width 653 height 72
paste textarea "I hope you’re doing well. I noticed you canceled yesterday’s session. You still…"
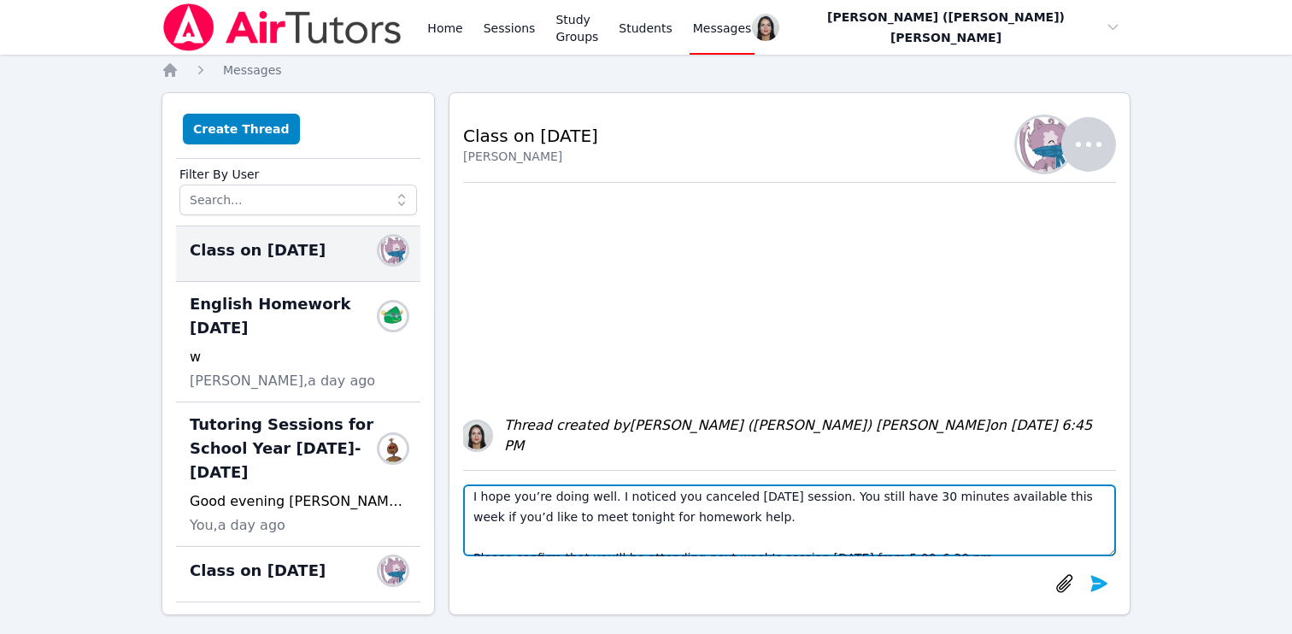
scroll to position [0, 0]
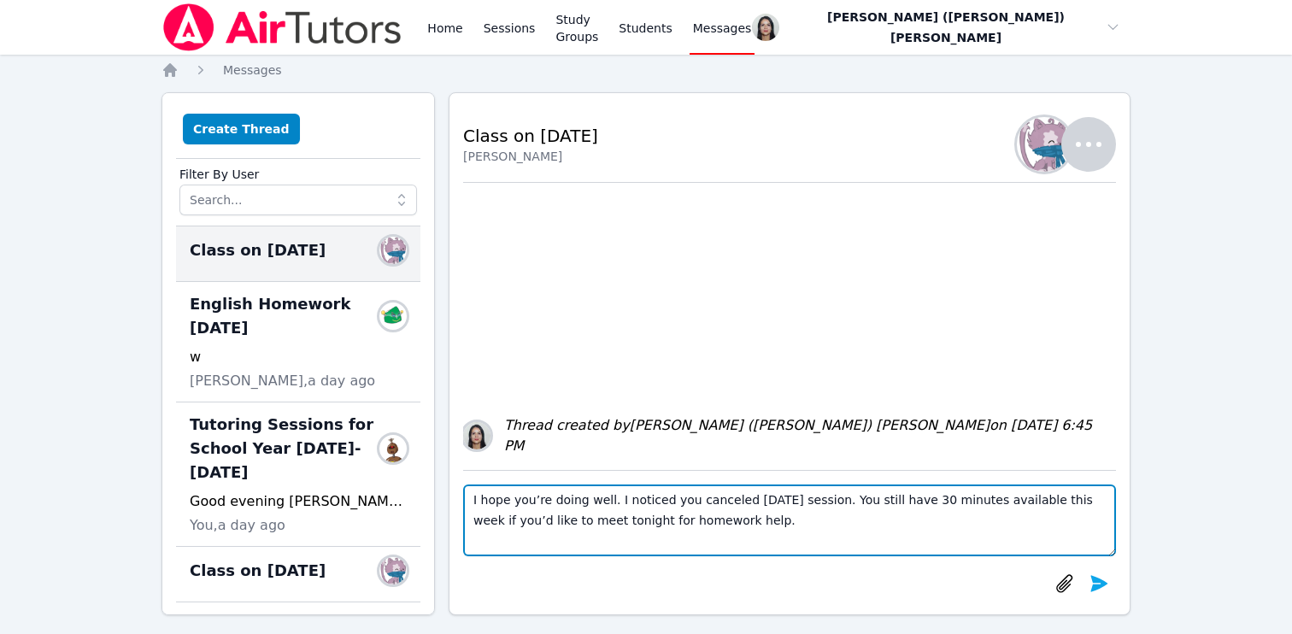
click at [472, 500] on textarea "I hope you’re doing well. I noticed you canceled yesterday’s session. You still…" at bounding box center [789, 520] width 653 height 72
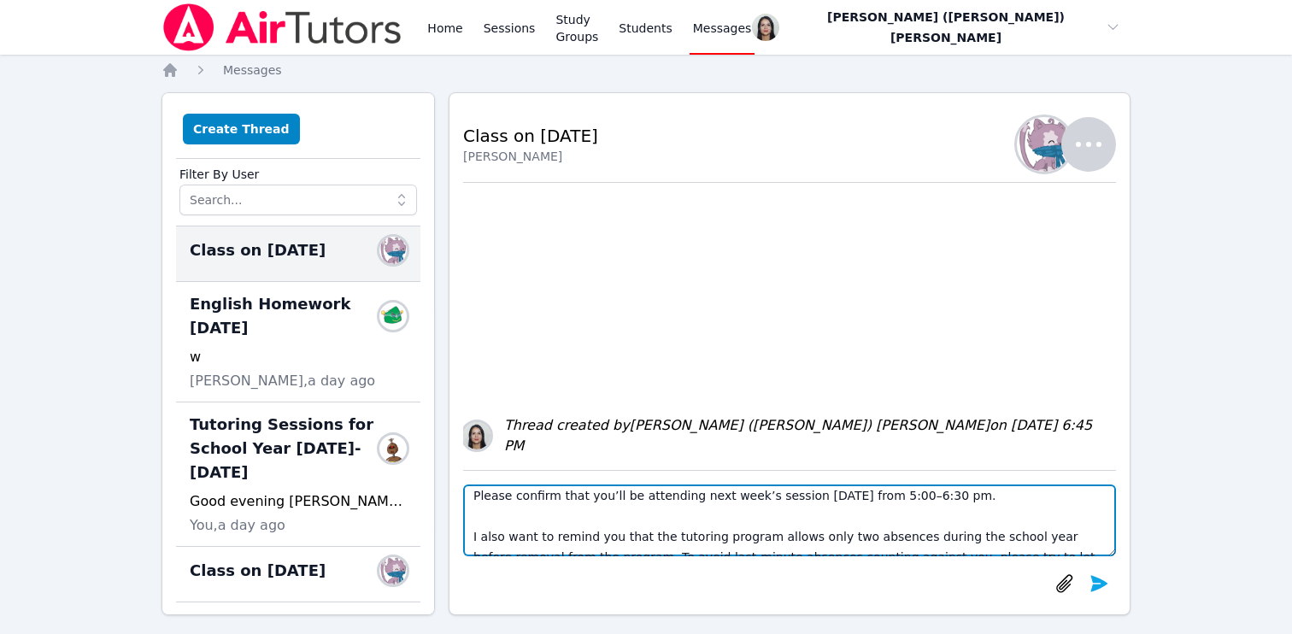
scroll to position [68, 0]
drag, startPoint x: 819, startPoint y: 495, endPoint x: 981, endPoint y: 496, distance: 162.4
click at [981, 496] on textarea "Good morning Varvara. I hope you’re doing well. I noticed you canceled yesterda…" at bounding box center [789, 520] width 653 height 72
click at [936, 503] on textarea "Good morning Varvara. I hope you’re doing well. I noticed you canceled yesterda…" at bounding box center [789, 520] width 653 height 72
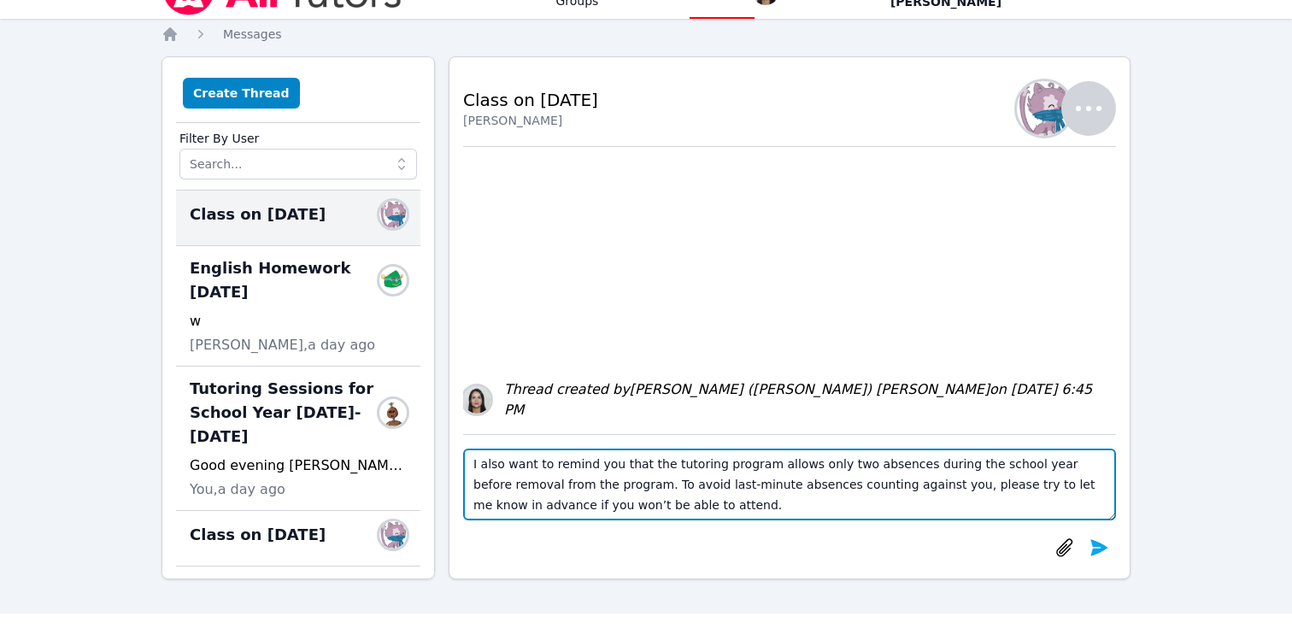
scroll to position [39, 0]
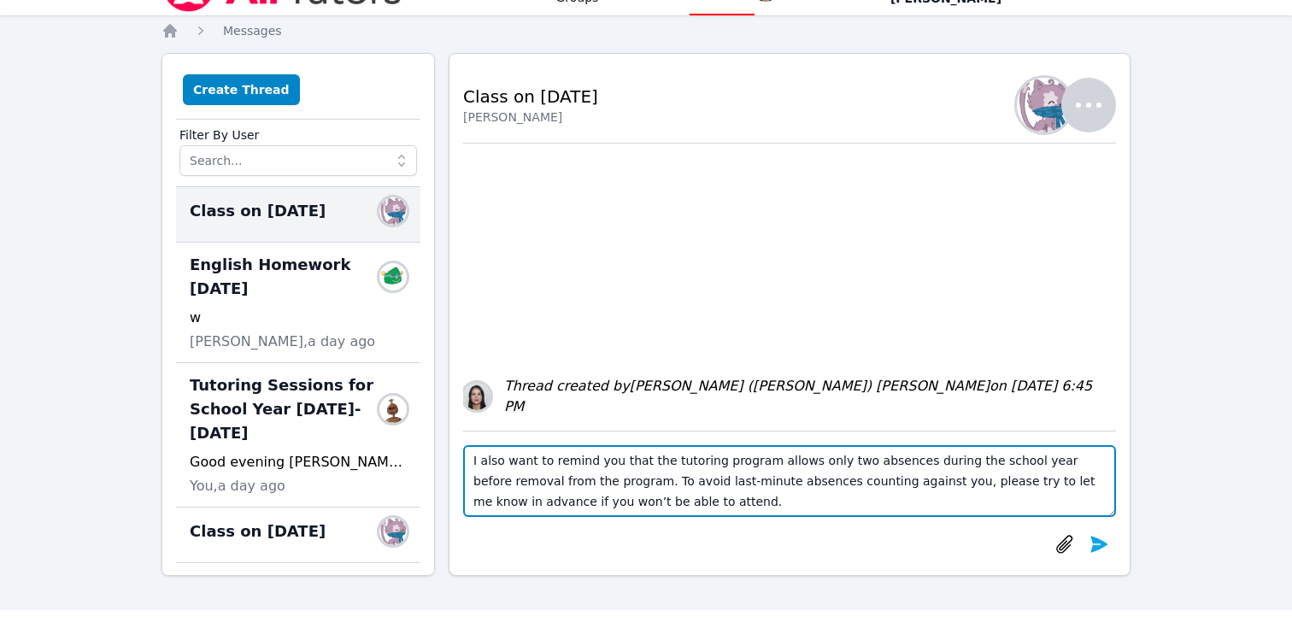
click at [1072, 483] on textarea "Good morning Varvara. I hope you’re doing well. I noticed you canceled yesterda…" at bounding box center [789, 481] width 653 height 72
click at [1066, 482] on textarea "Good morning Varvara. I hope you’re doing well. I noticed you canceled yesterda…" at bounding box center [789, 481] width 653 height 72
click at [1054, 484] on textarea "Good morning Varvara. I hope you’re doing well. I noticed you canceled yesterda…" at bounding box center [789, 481] width 653 height 72
drag, startPoint x: 737, startPoint y: 502, endPoint x: 904, endPoint y: 505, distance: 166.6
click at [905, 507] on textarea "Good morning Varvara. I hope you’re doing well. I noticed you canceled yesterda…" at bounding box center [789, 481] width 653 height 72
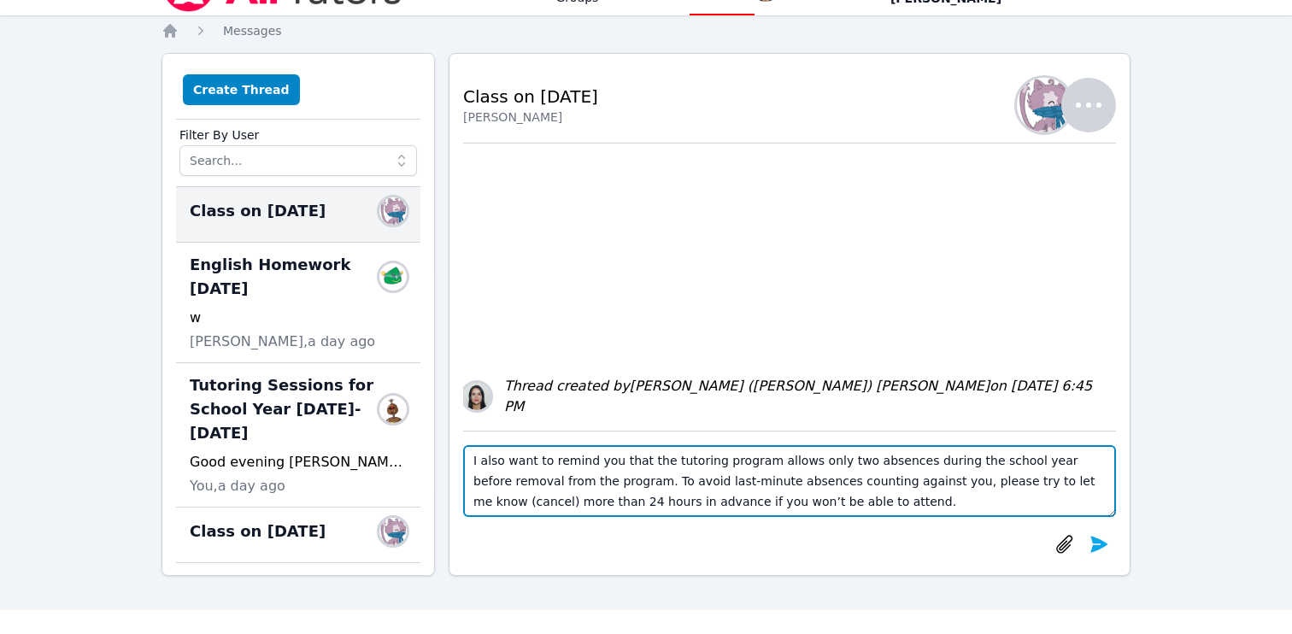
click at [758, 514] on textarea "Good morning Varvara. I hope you’re doing well. I noticed you canceled yesterda…" at bounding box center [789, 481] width 653 height 72
click at [831, 502] on textarea "Good morning Varvara. I hope you’re doing well. I noticed you canceled yesterda…" at bounding box center [789, 481] width 653 height 72
drag, startPoint x: 1073, startPoint y: 485, endPoint x: 1102, endPoint y: 485, distance: 29.1
click at [1102, 485] on textarea "Good morning Varvara. I hope you’re doing well. I noticed you canceled yesterda…" at bounding box center [789, 481] width 653 height 72
click at [884, 511] on textarea "Good morning Varvara. I hope you’re doing well. I noticed you canceled yesterda…" at bounding box center [789, 481] width 653 height 72
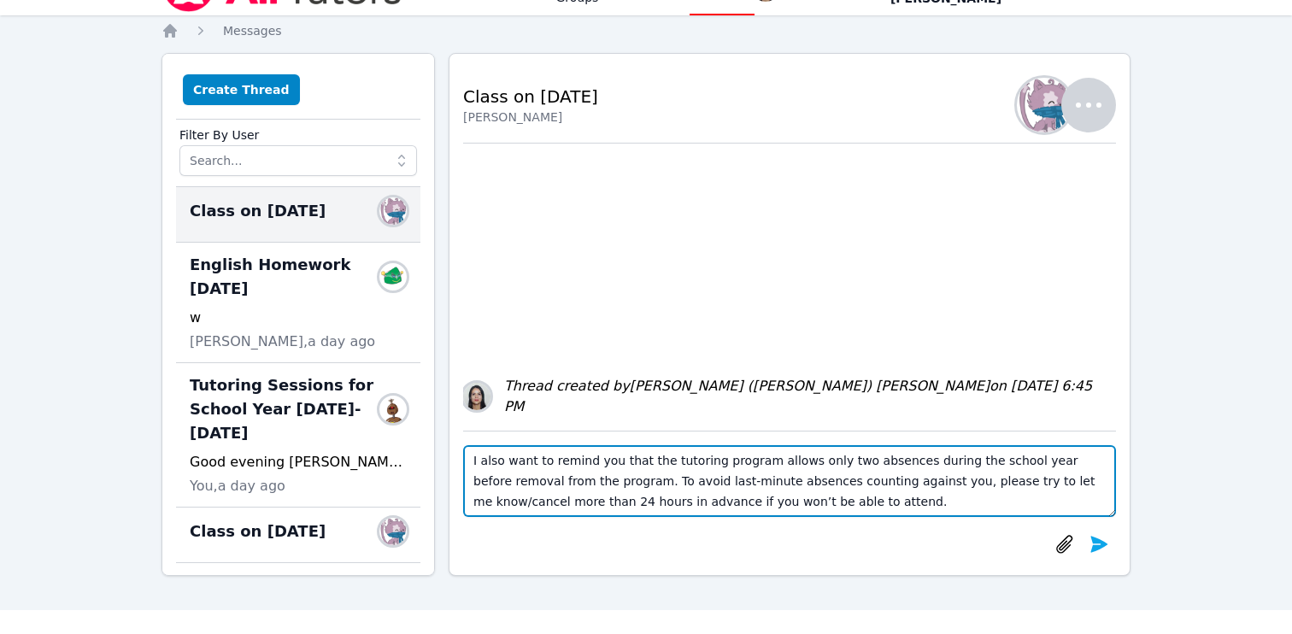
type textarea "Good morning Varvara. I hope you’re doing well. I noticed you canceled yesterda…"
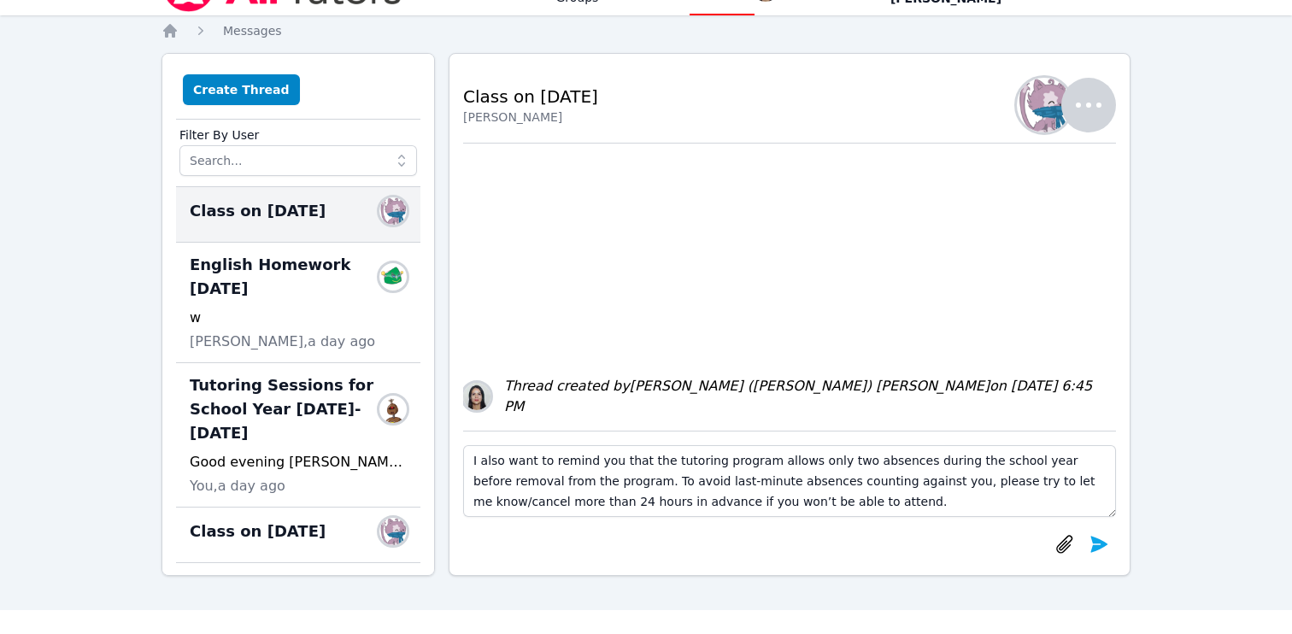
click at [1105, 112] on icon "button" at bounding box center [1088, 105] width 41 height 41
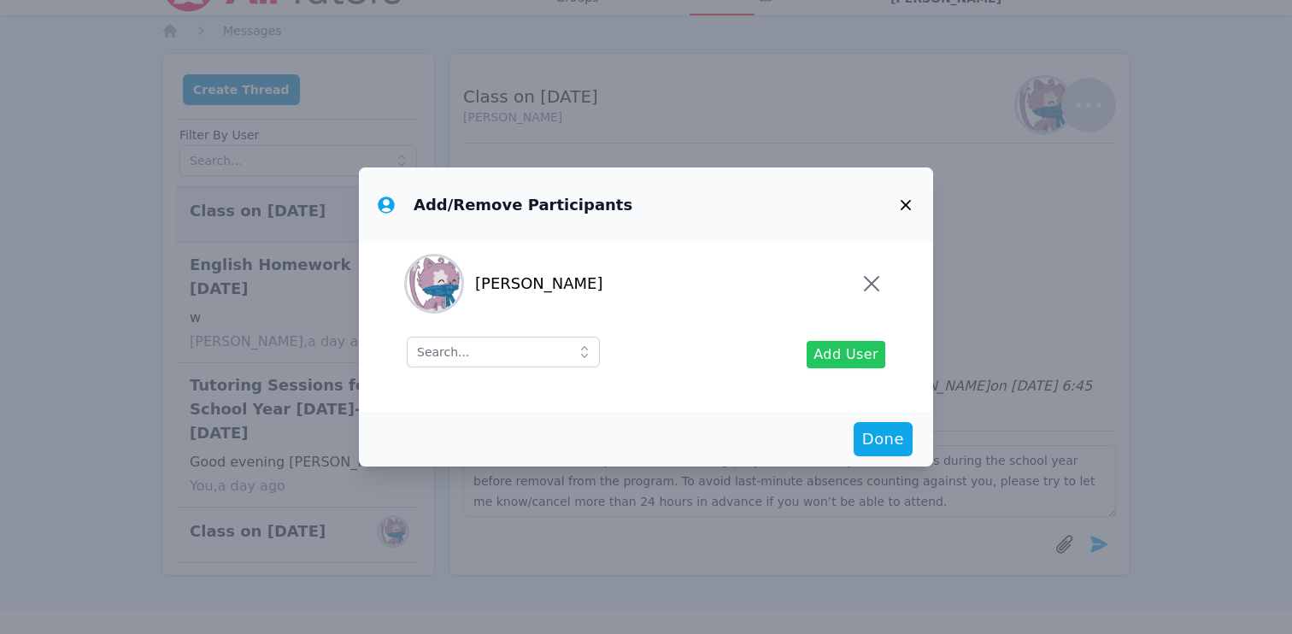
click at [838, 362] on span "Add User" at bounding box center [845, 354] width 65 height 21
click at [487, 357] on input "text" at bounding box center [503, 352] width 193 height 31
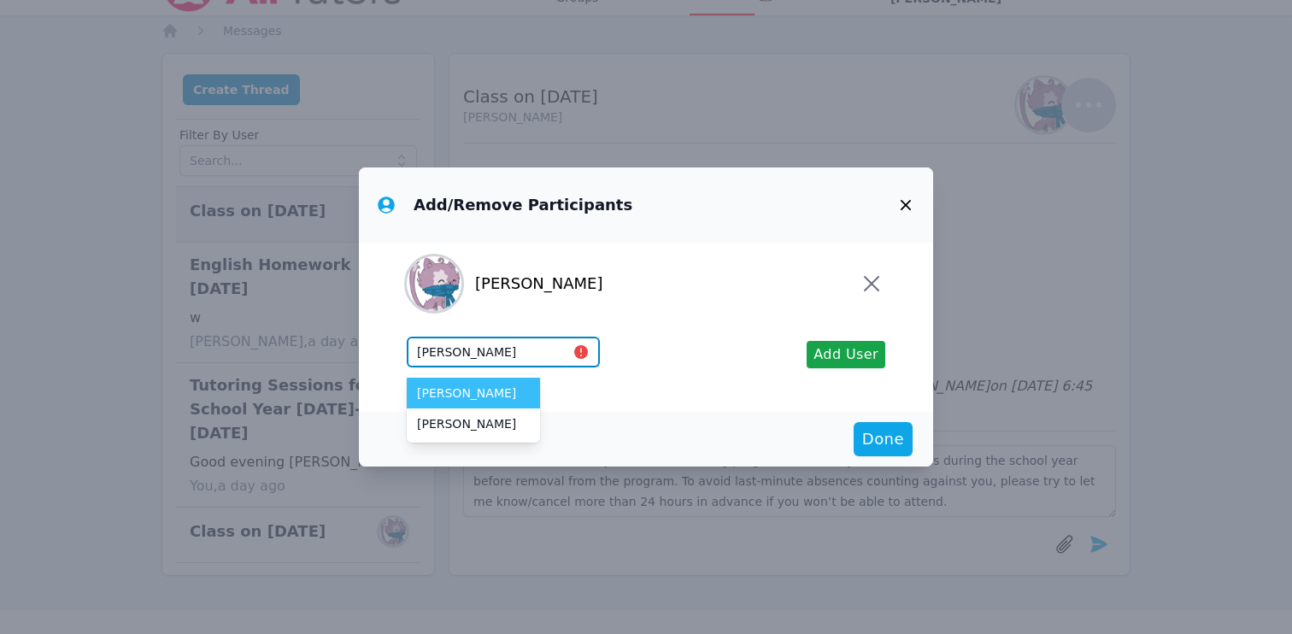
type input "tuman"
click at [457, 388] on span "[PERSON_NAME]" at bounding box center [473, 393] width 113 height 17
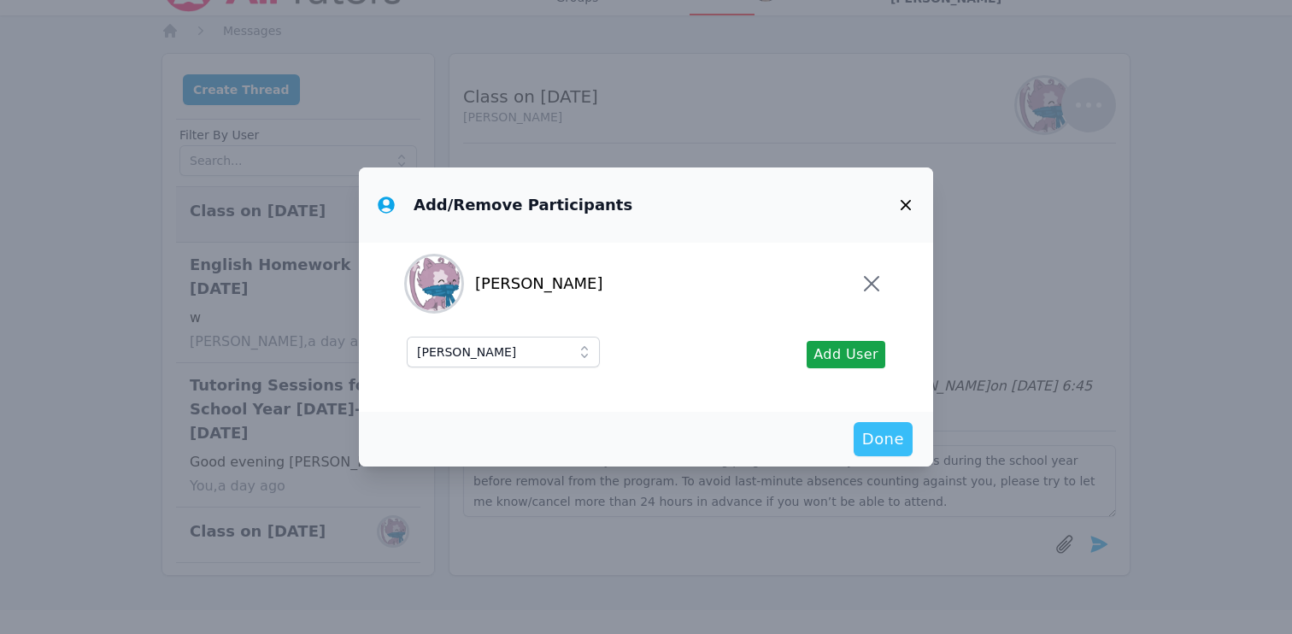
click at [877, 442] on span "Done" at bounding box center [883, 439] width 42 height 24
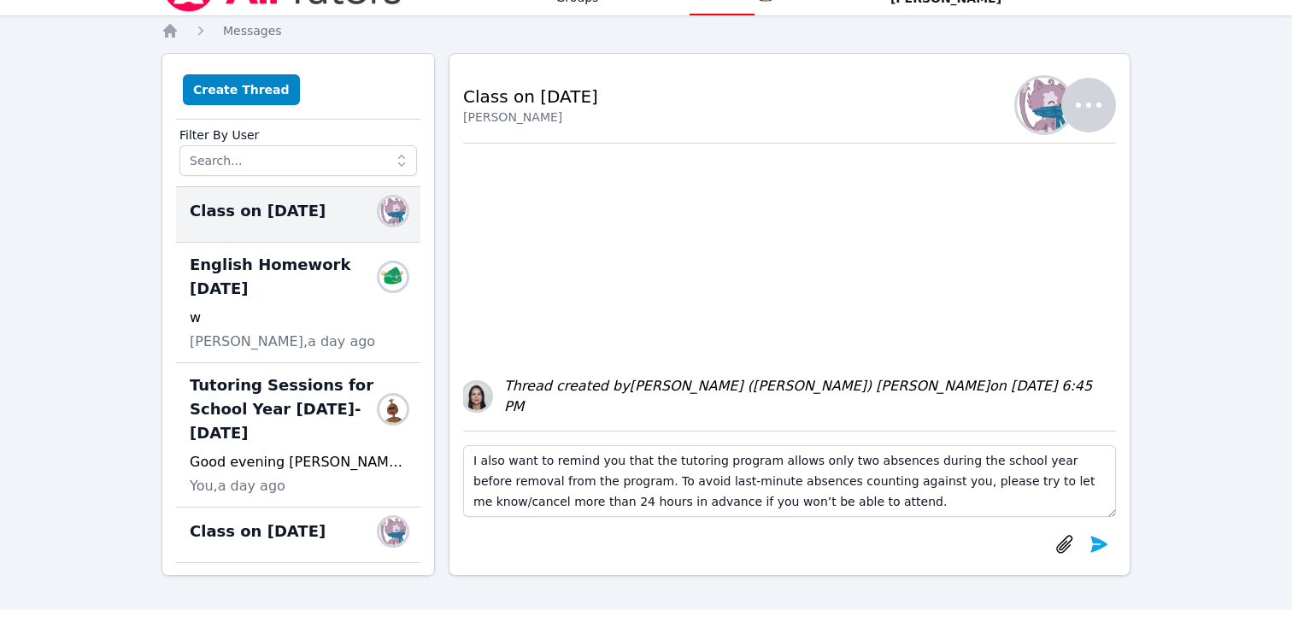
click at [1078, 118] on icon "button" at bounding box center [1088, 105] width 41 height 41
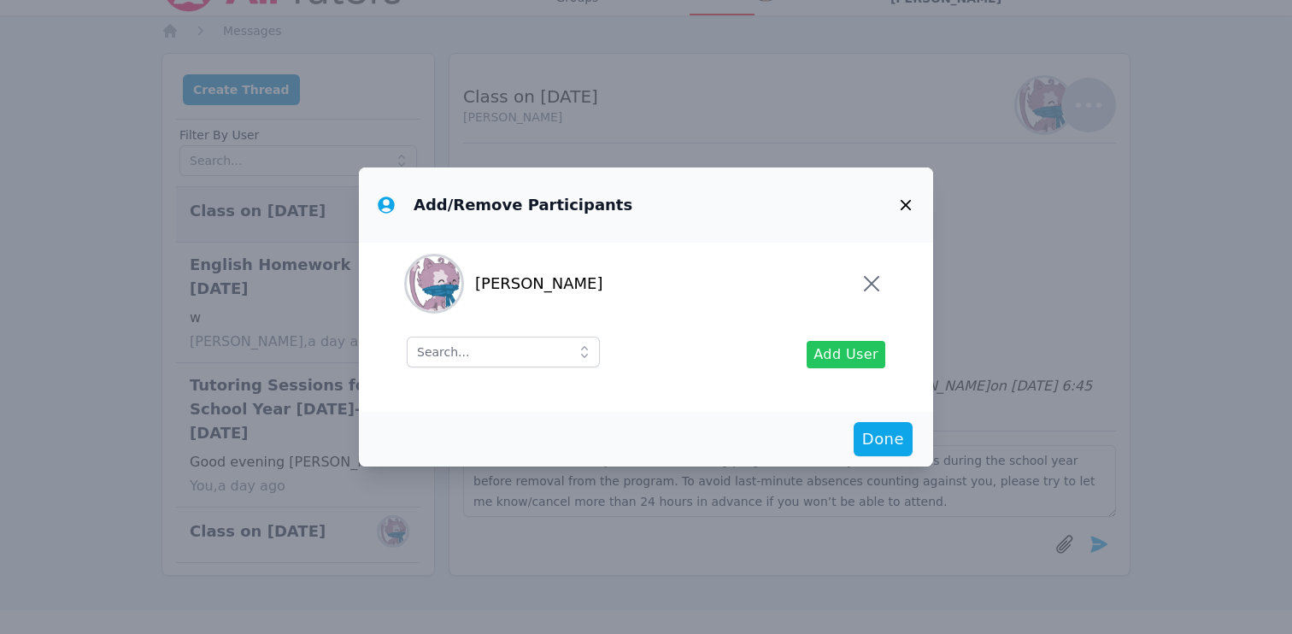
click at [860, 357] on span "Add User" at bounding box center [845, 354] width 65 height 21
click at [493, 358] on input "text" at bounding box center [503, 352] width 193 height 31
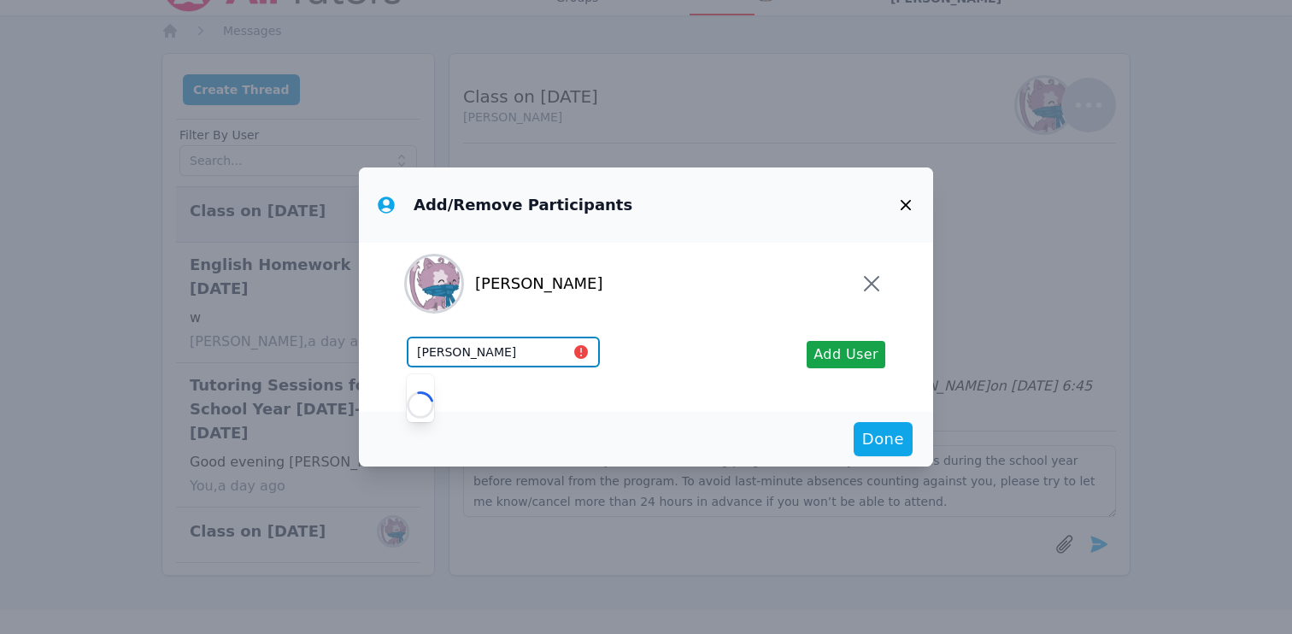
type input "alexe"
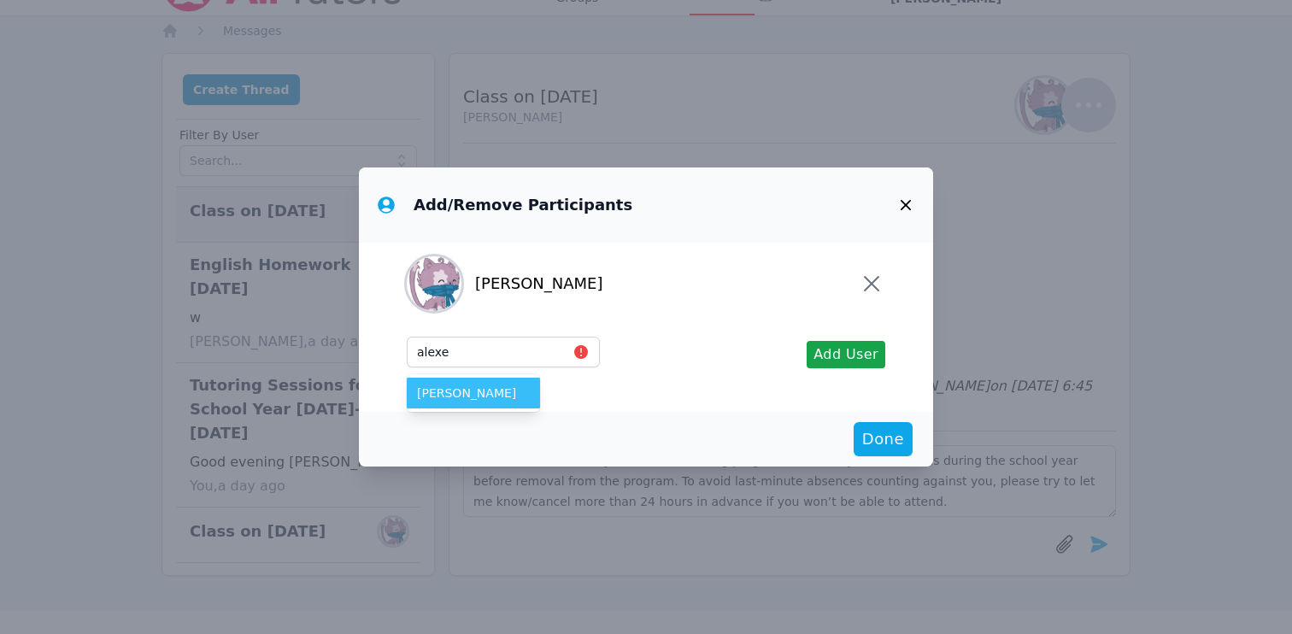
click at [475, 387] on span "[PERSON_NAME]" at bounding box center [473, 393] width 113 height 17
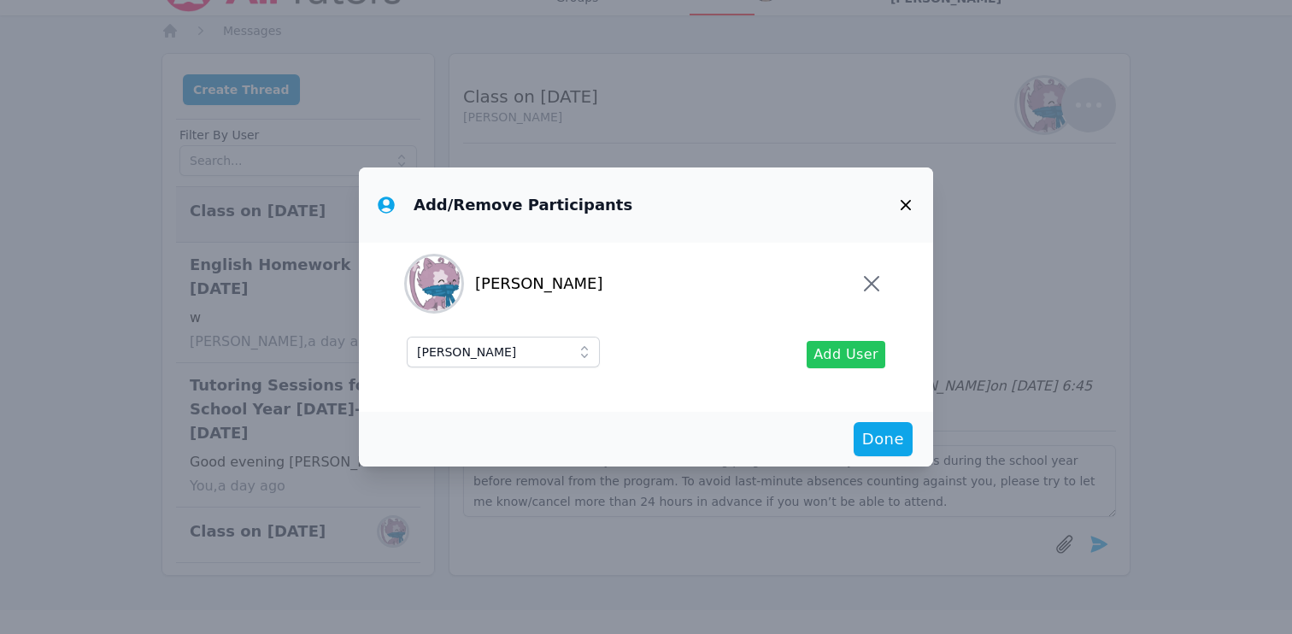
click at [839, 352] on span "Add User" at bounding box center [845, 354] width 65 height 21
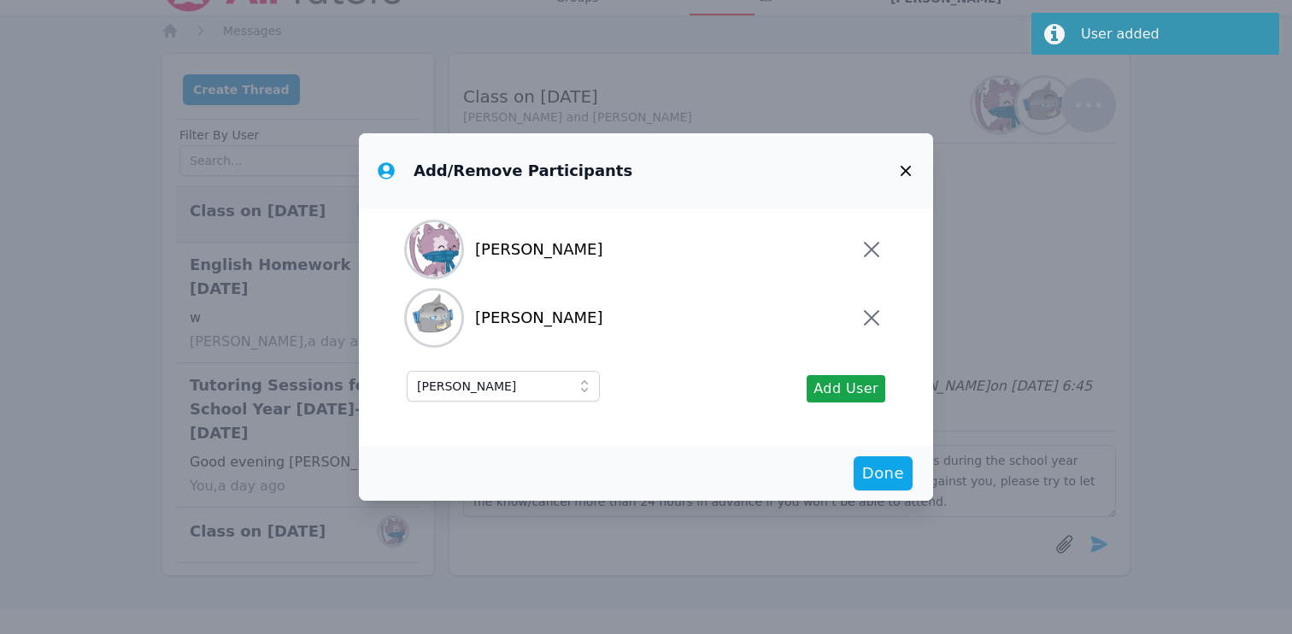
click at [901, 443] on div "Varvara Tumanova Alexey Tumanov Alexey Tumanov Add User" at bounding box center [646, 327] width 574 height 238
click at [893, 463] on span "Done" at bounding box center [883, 473] width 42 height 24
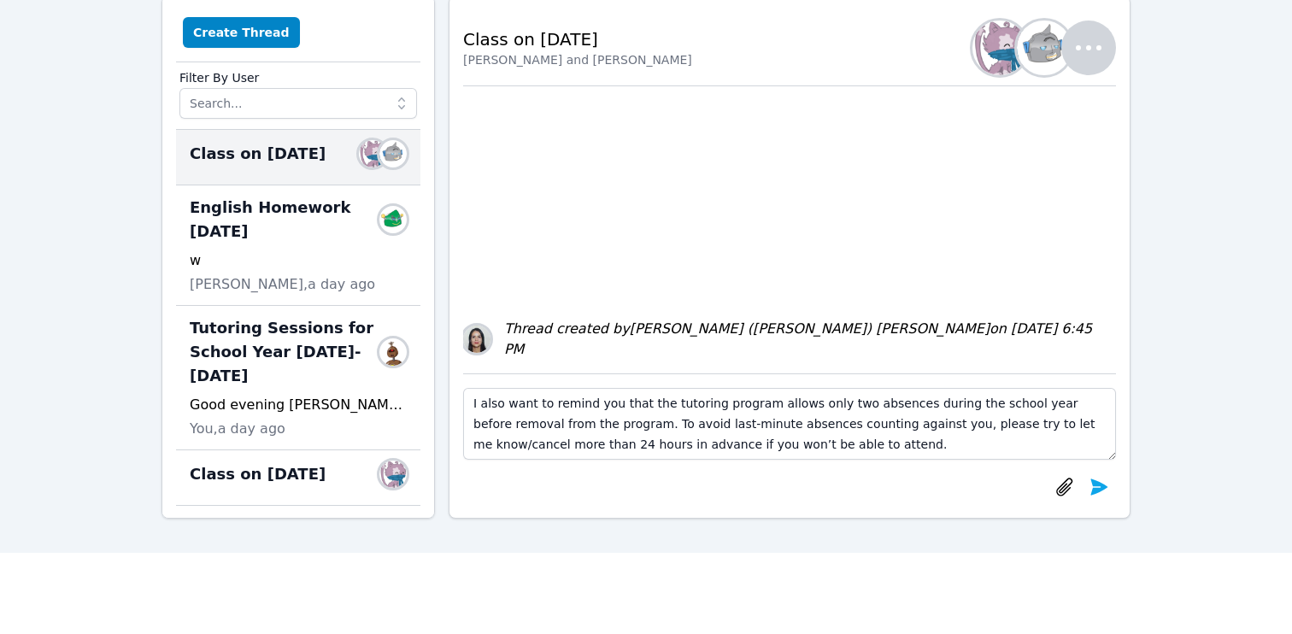
scroll to position [111, 0]
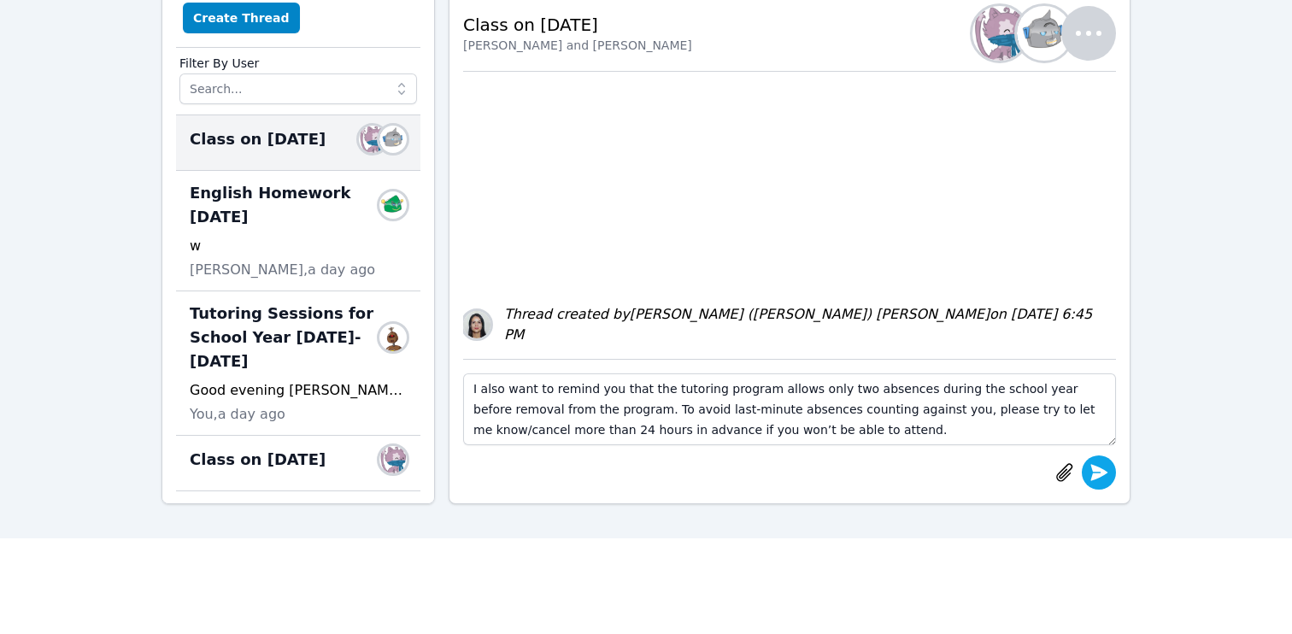
click at [1098, 474] on icon "submit" at bounding box center [1099, 472] width 17 height 16
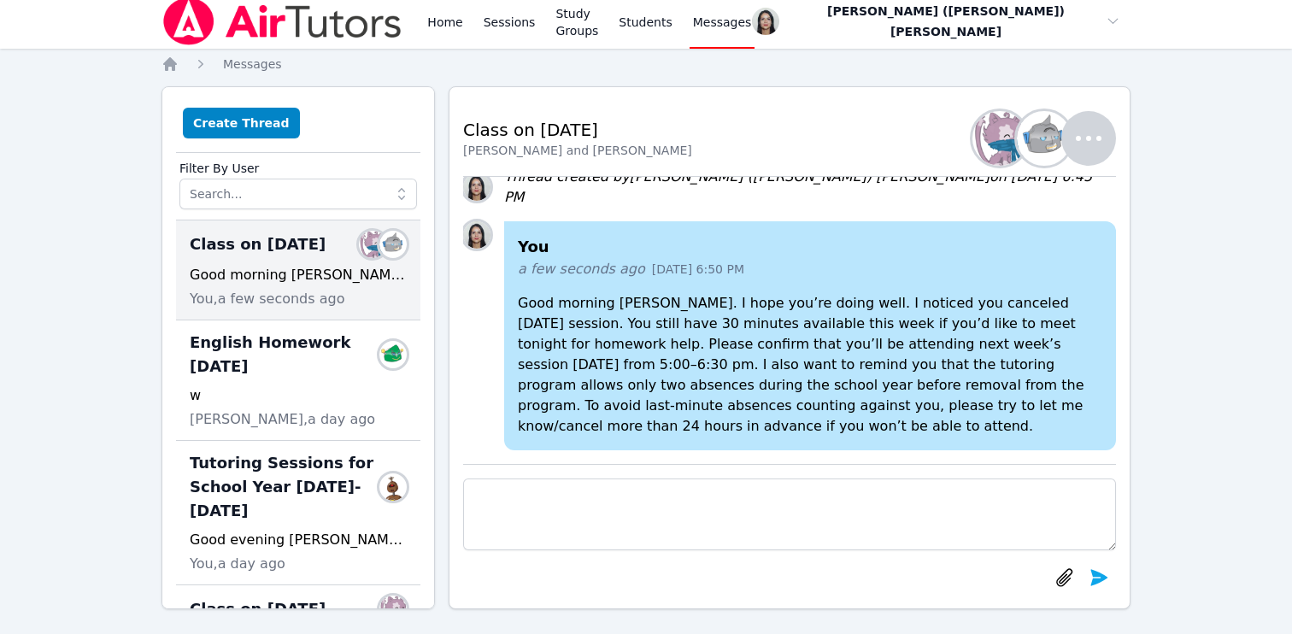
scroll to position [0, 0]
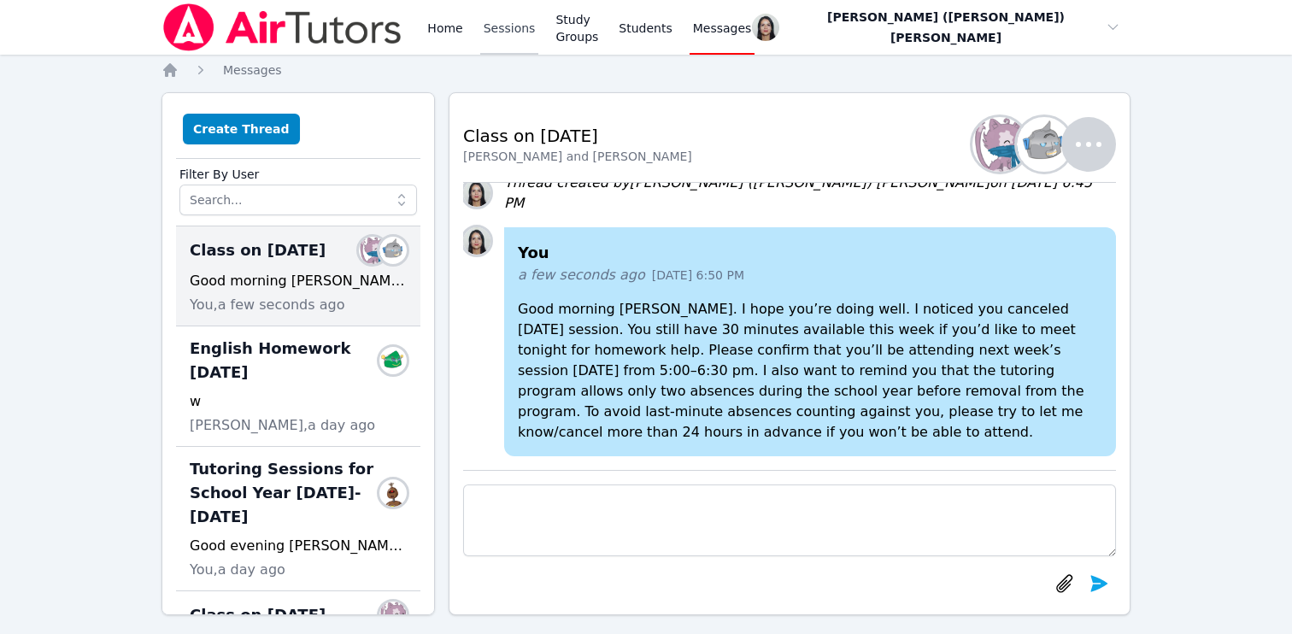
click at [507, 24] on link "Sessions" at bounding box center [509, 27] width 59 height 55
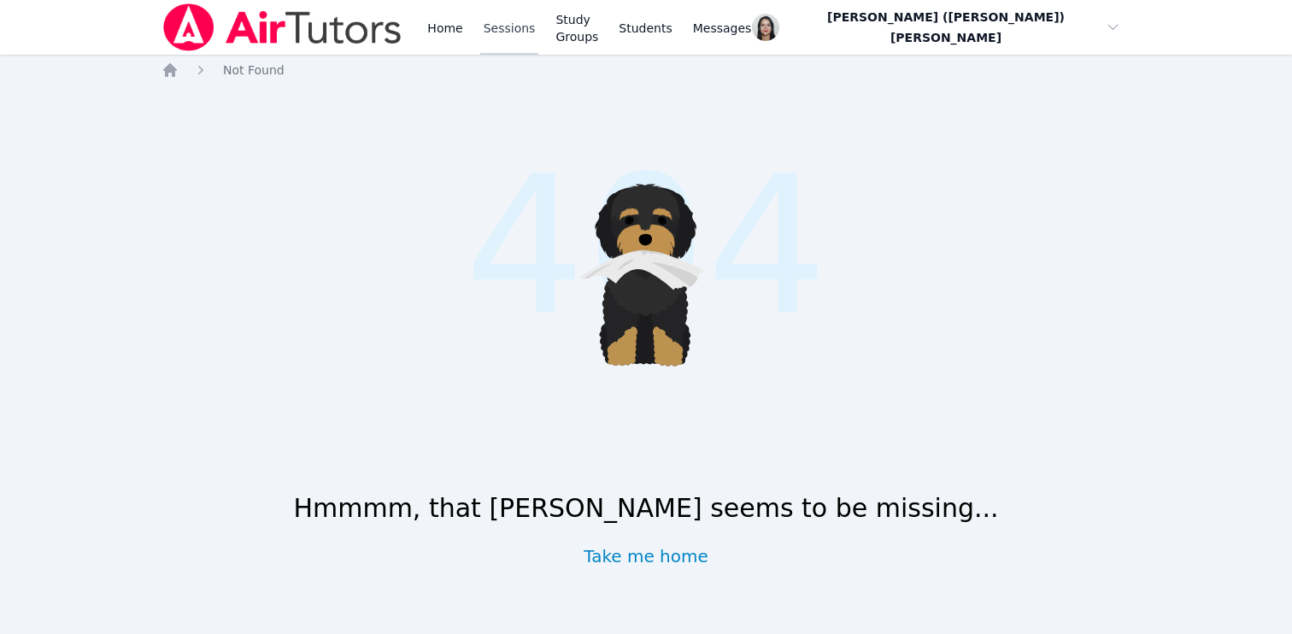
click at [534, 25] on link "Sessions" at bounding box center [509, 27] width 59 height 55
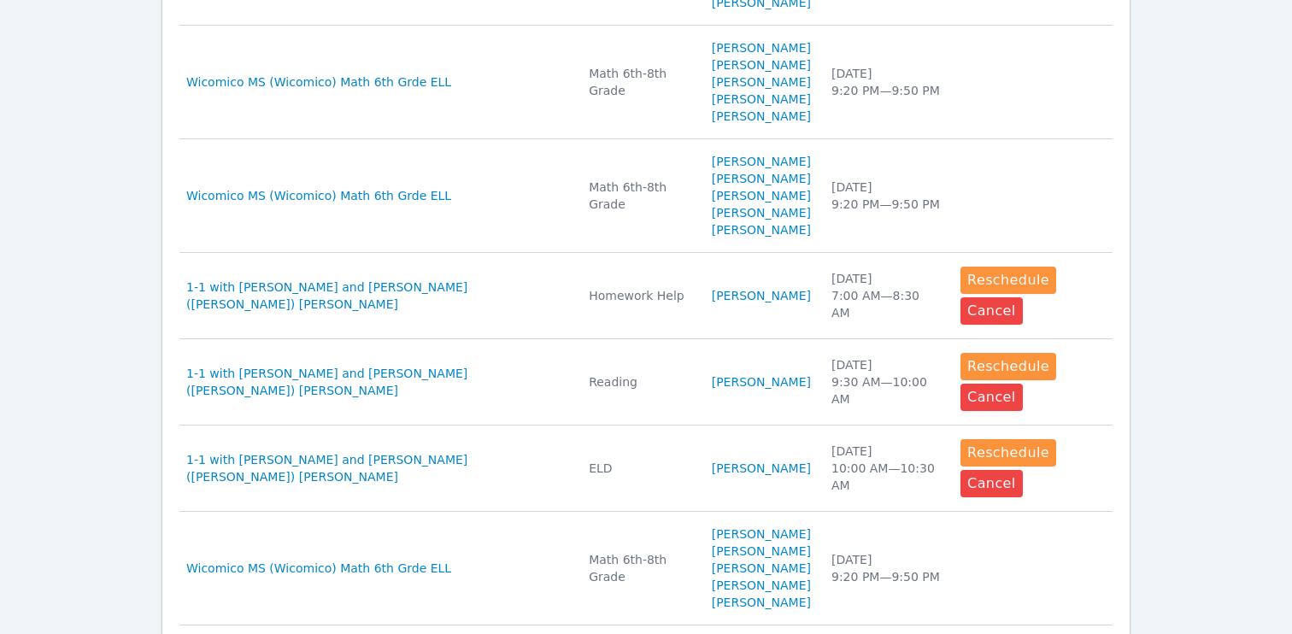
scroll to position [697, 0]
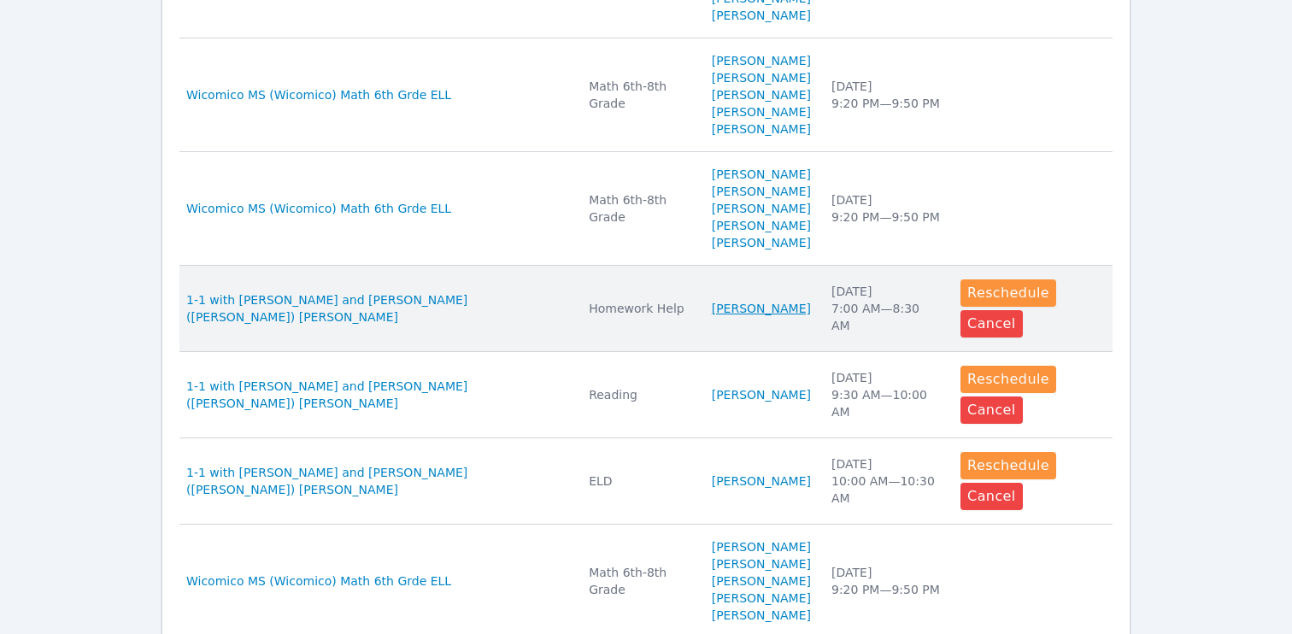
click at [712, 317] on link "[PERSON_NAME]" at bounding box center [761, 308] width 99 height 17
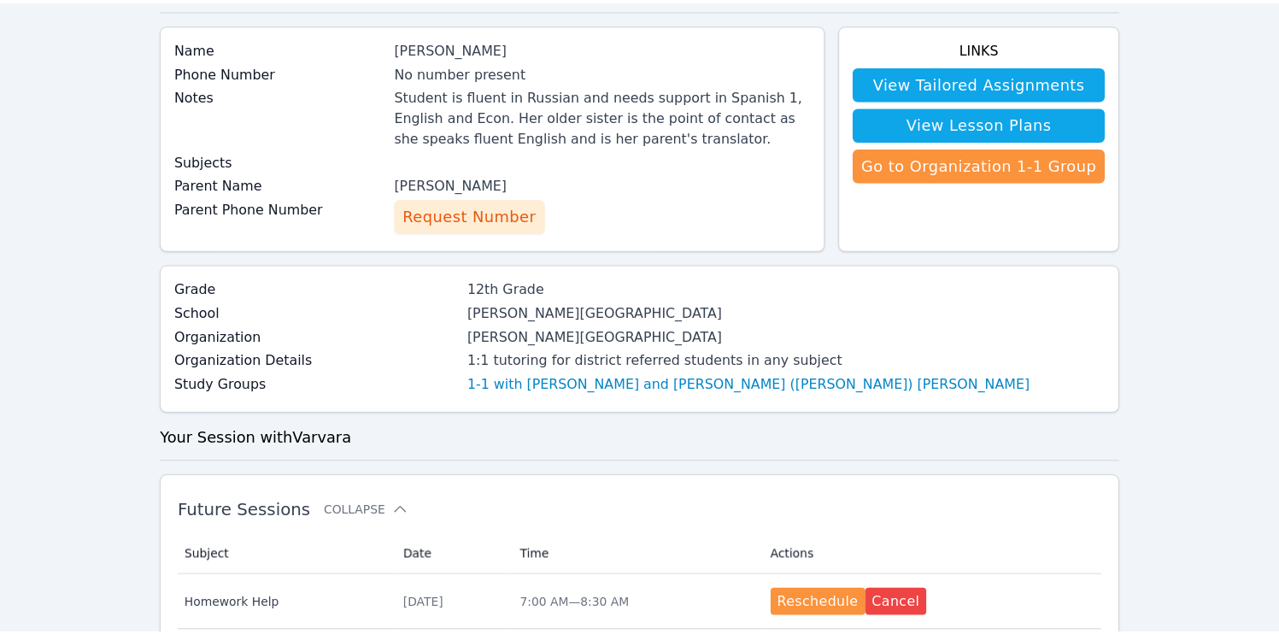
scroll to position [130, 0]
